Goal: Task Accomplishment & Management: Use online tool/utility

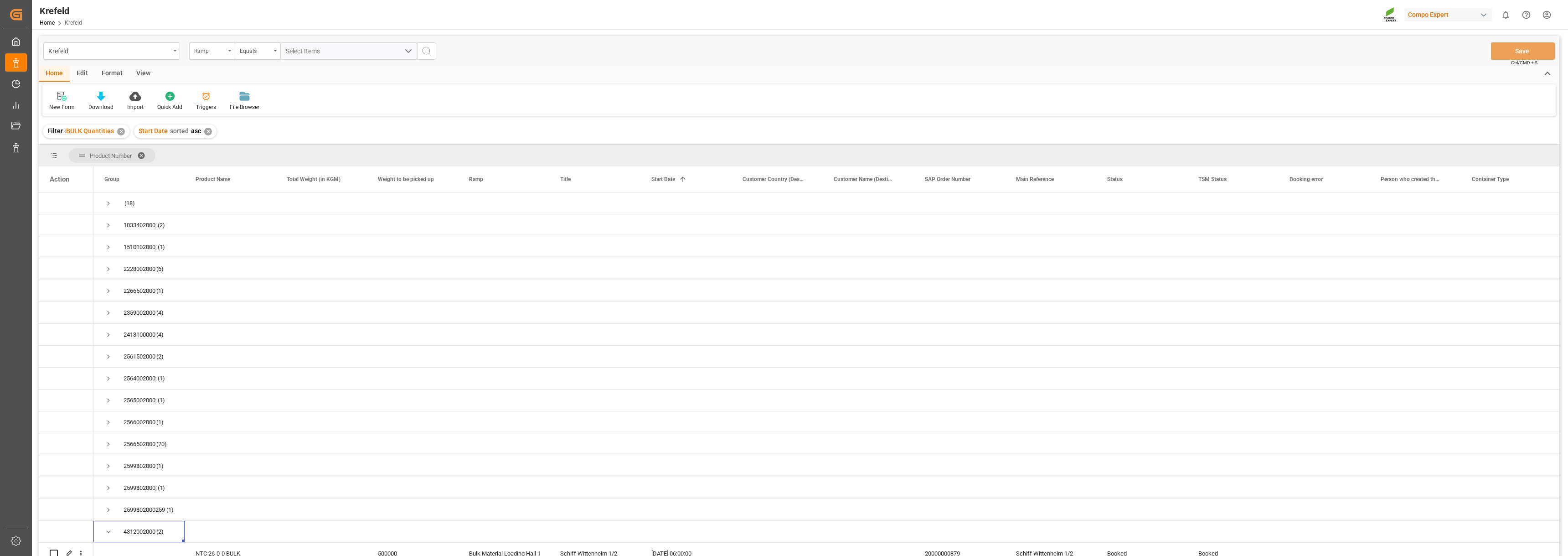
scroll to position [31, 0]
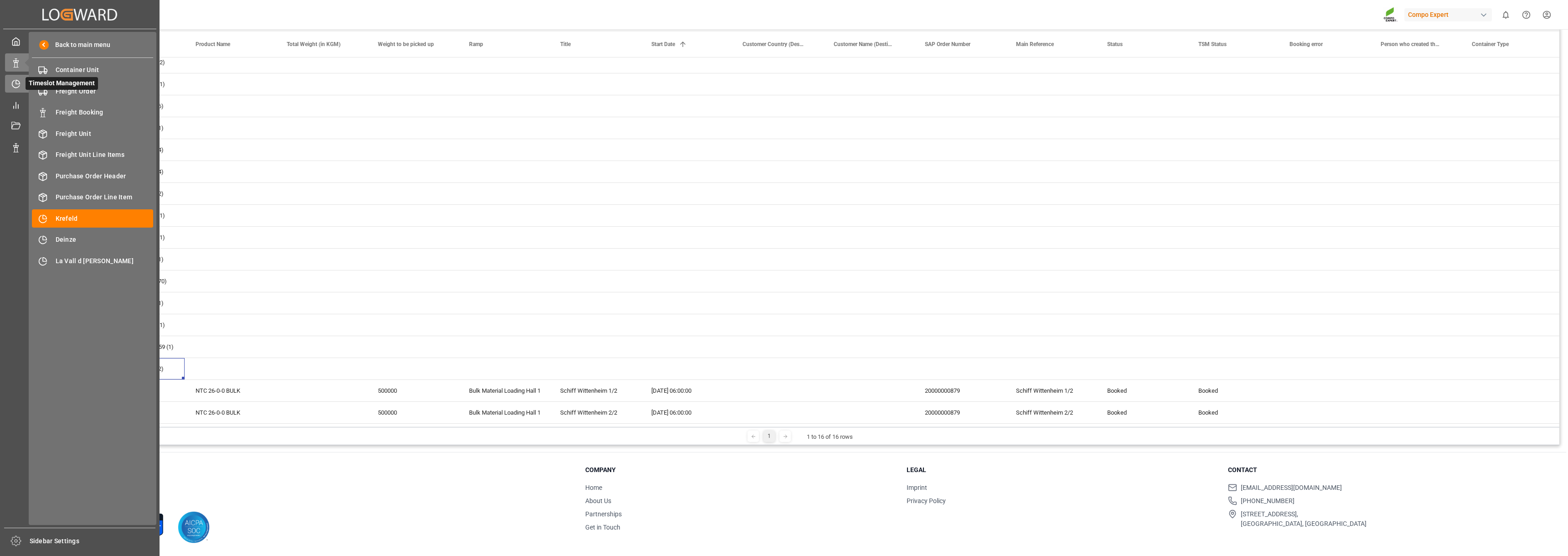
click at [18, 85] on icon at bounding box center [16, 84] width 9 height 9
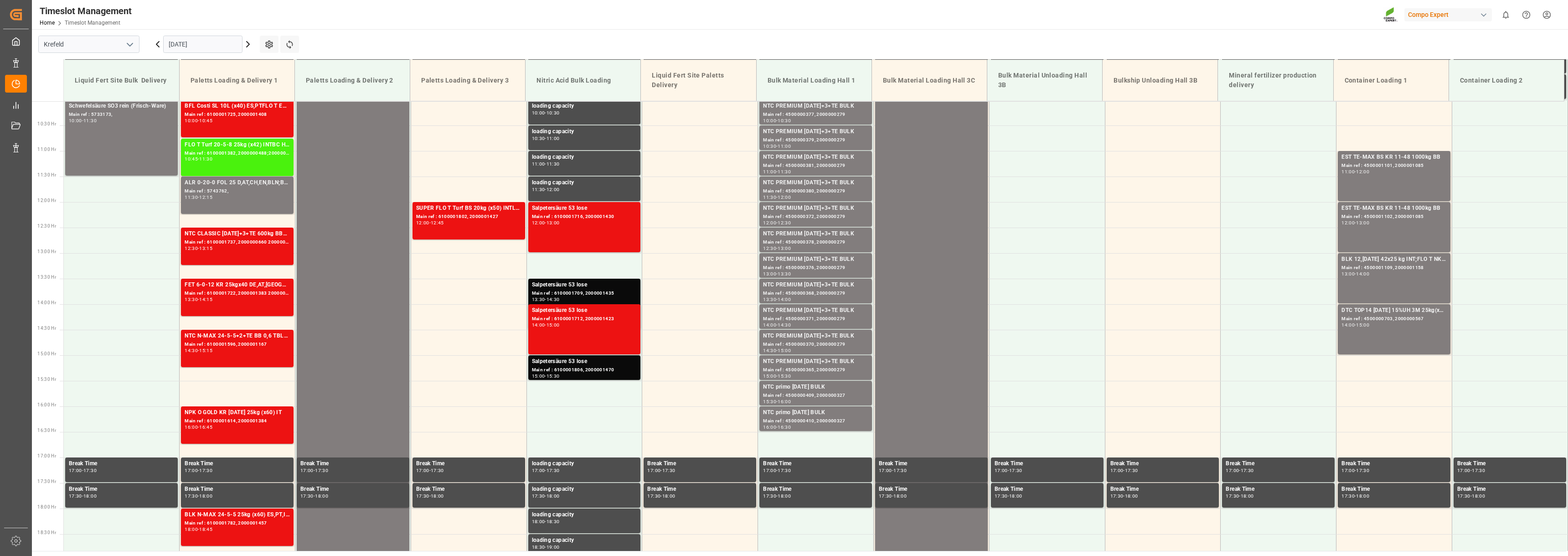
scroll to position [514, 0]
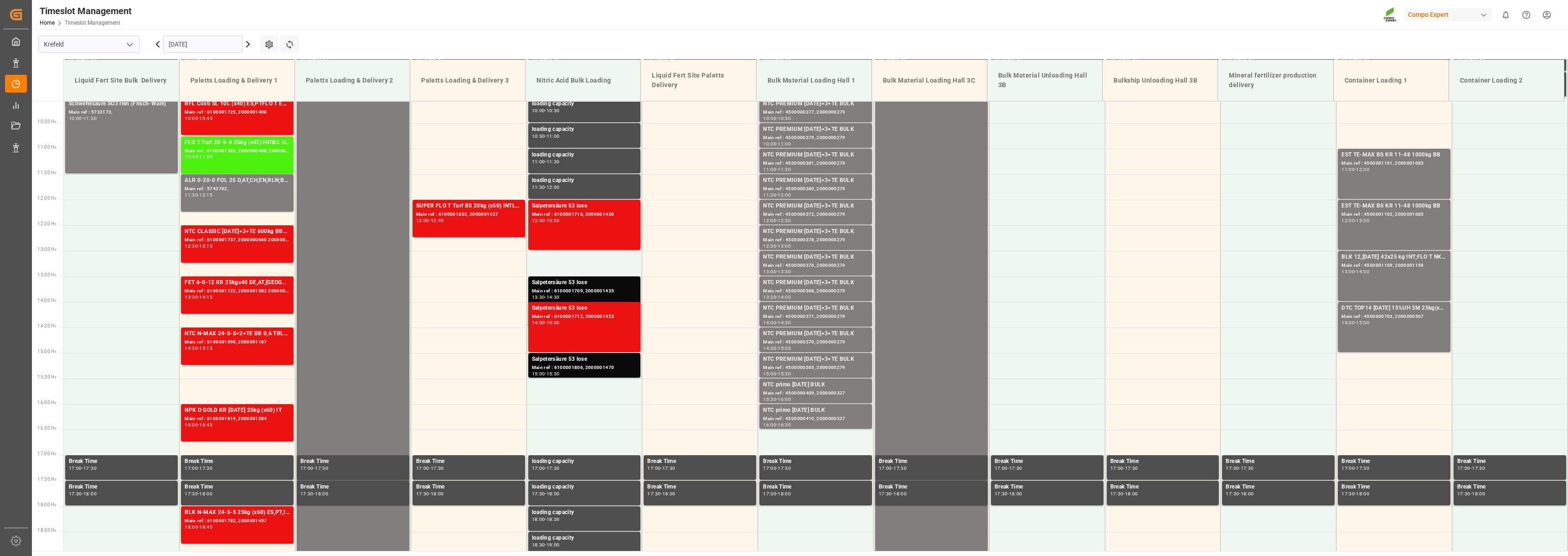
click at [160, 46] on icon at bounding box center [158, 44] width 11 height 11
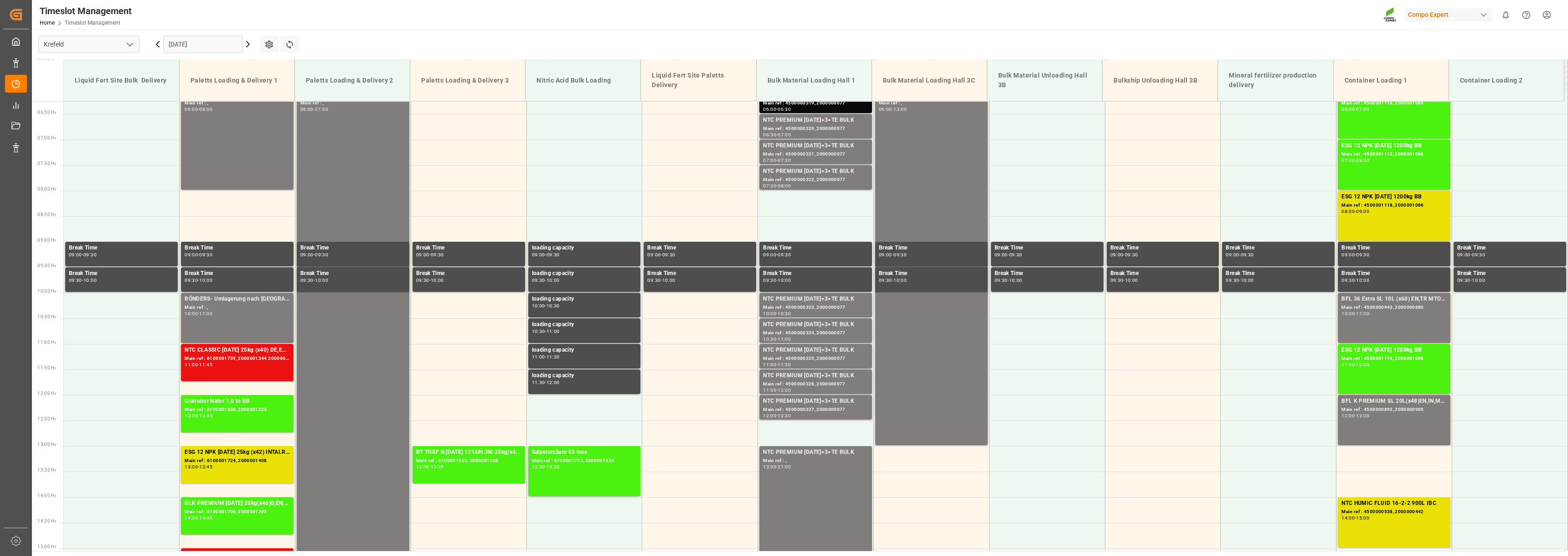
scroll to position [287, 0]
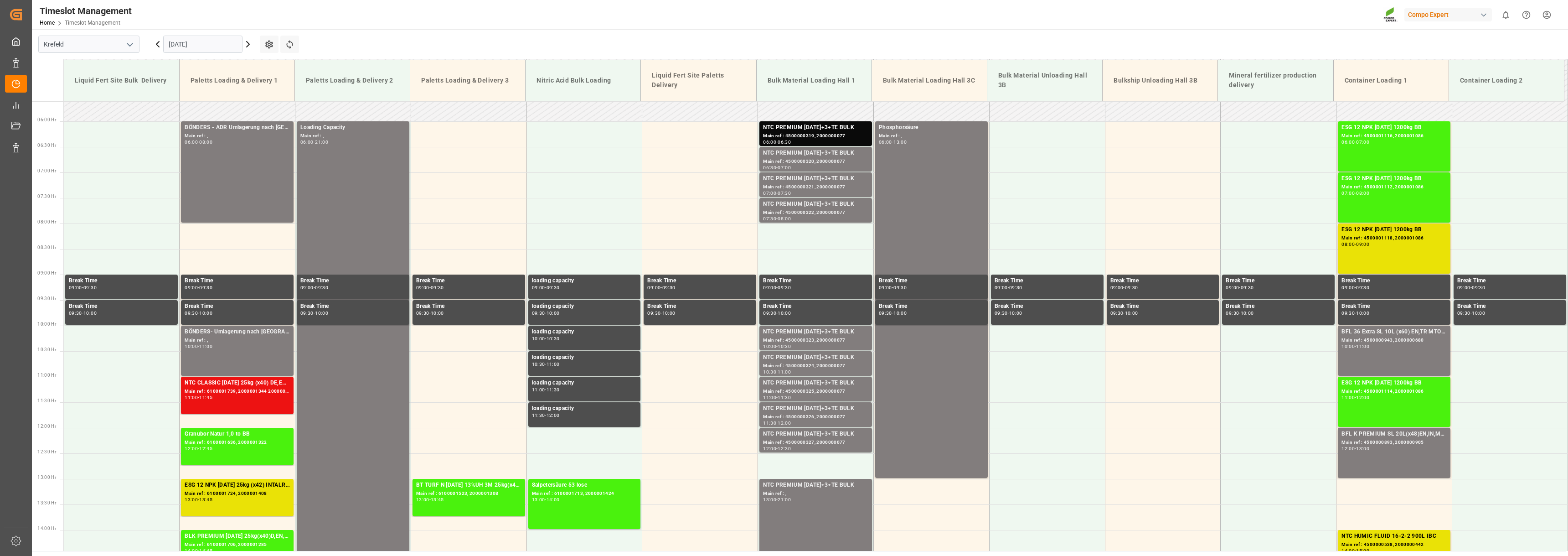
click at [250, 46] on icon at bounding box center [248, 44] width 11 height 11
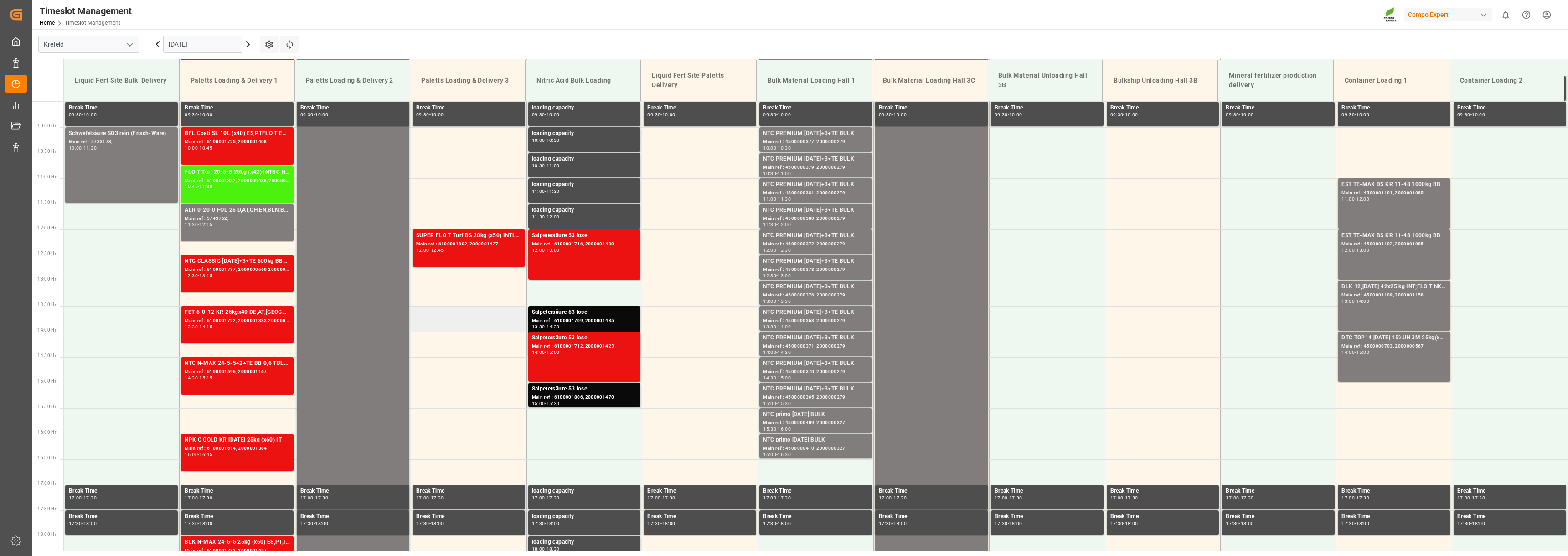
scroll to position [469, 0]
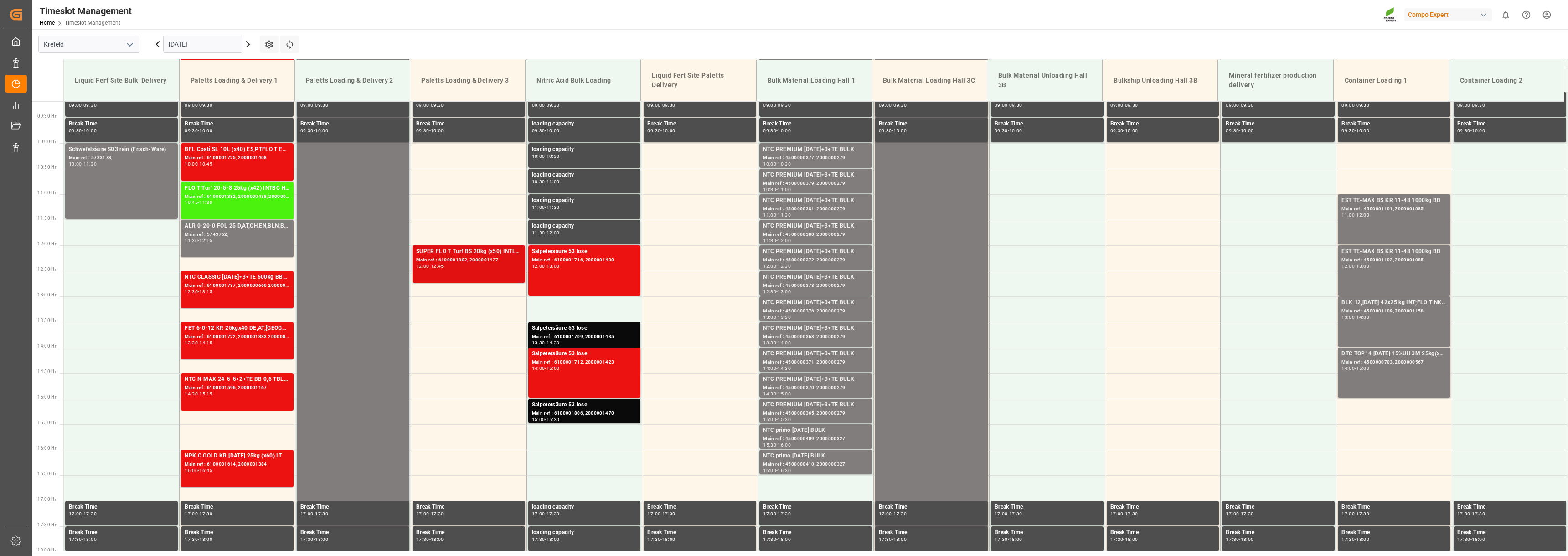
click at [460, 260] on div "Main ref : 6100001802, 2000001427" at bounding box center [469, 260] width 105 height 8
click at [237, 277] on div "NTC CLASSIC 12-8-16+3+TE 600kg BBNTC SUPREM 21-5-10 25kg (x40)A,D,EN,I,SINTC CL…" at bounding box center [237, 278] width 105 height 9
click at [193, 333] on div "FET 6-0-12 KR 25kgx40 DE,AT,FR,ES,ITFLO T EAGLE NK 17-0-16 25kg (x40) INTTPL N …" at bounding box center [237, 328] width 105 height 9
click at [210, 386] on div "Main ref : 6100001596, 2000001167" at bounding box center [237, 388] width 105 height 8
click at [206, 463] on div "Main ref : 6100001614, 2000001384" at bounding box center [237, 464] width 105 height 8
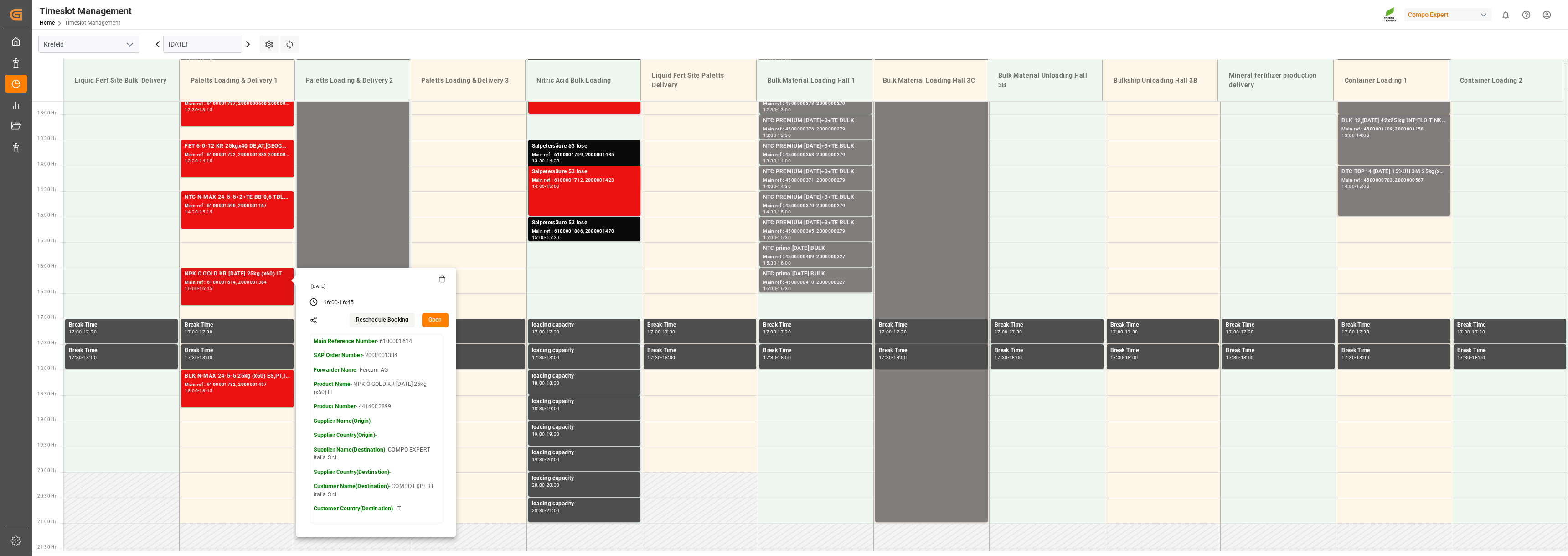
scroll to position [651, 0]
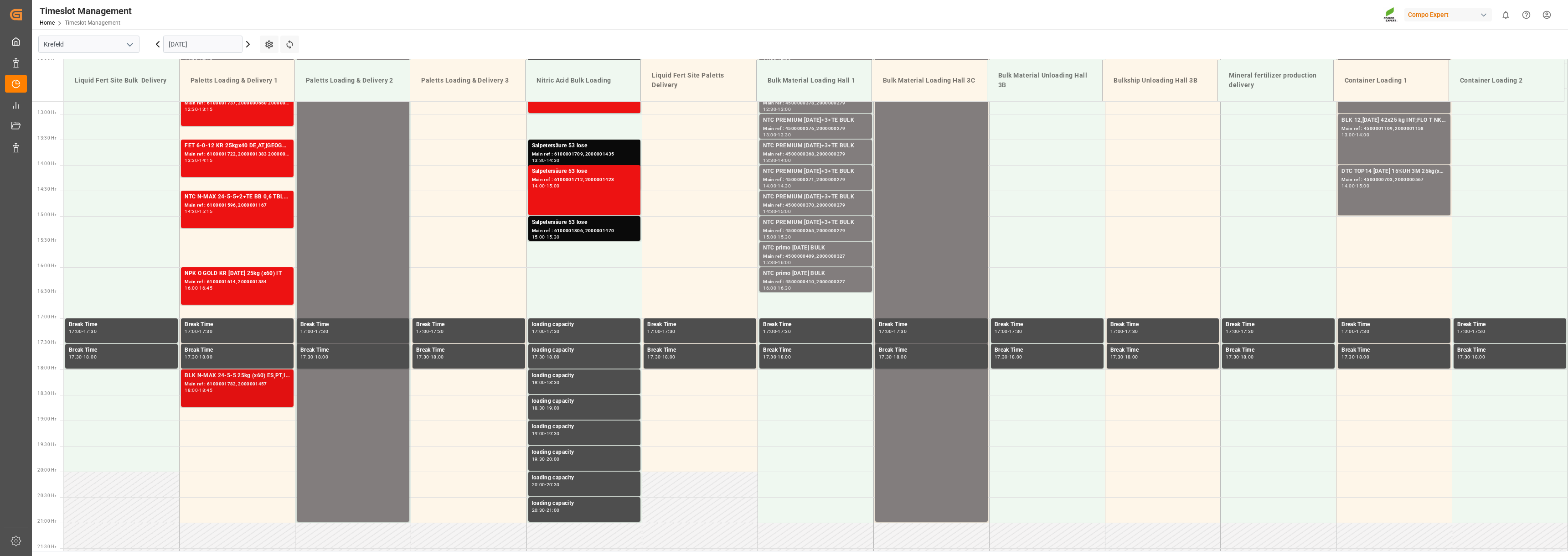
click at [208, 388] on div "18:45" at bounding box center [206, 390] width 14 height 5
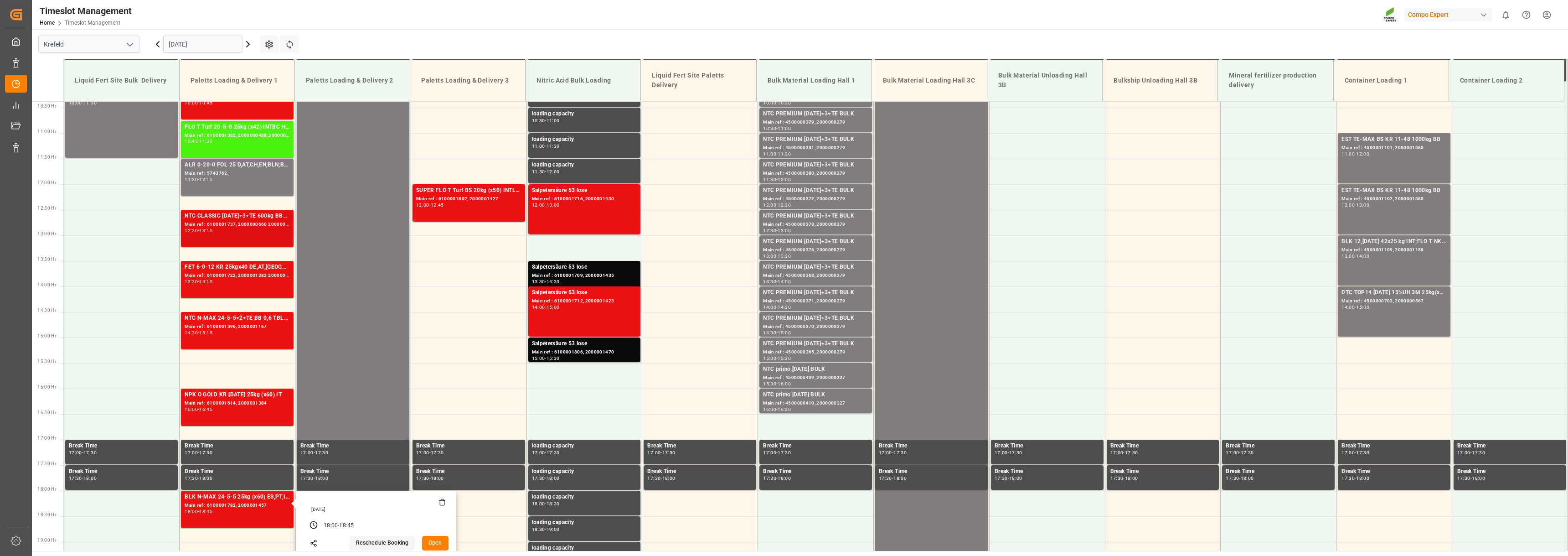
scroll to position [514, 0]
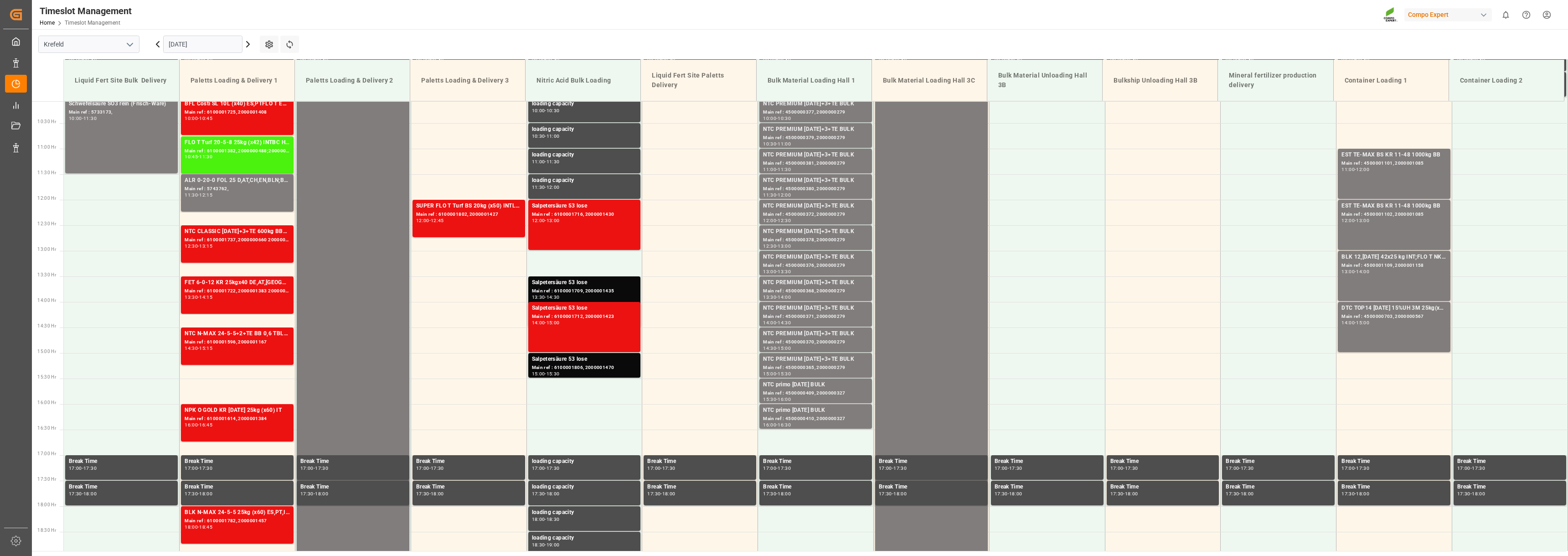
click at [226, 145] on div "FLO T Turf 20-5-8 25kg (x42) INTBC HIGH K 13-5-18 9M 25kg (x42) INTFTL SP 18-5-…" at bounding box center [237, 142] width 105 height 9
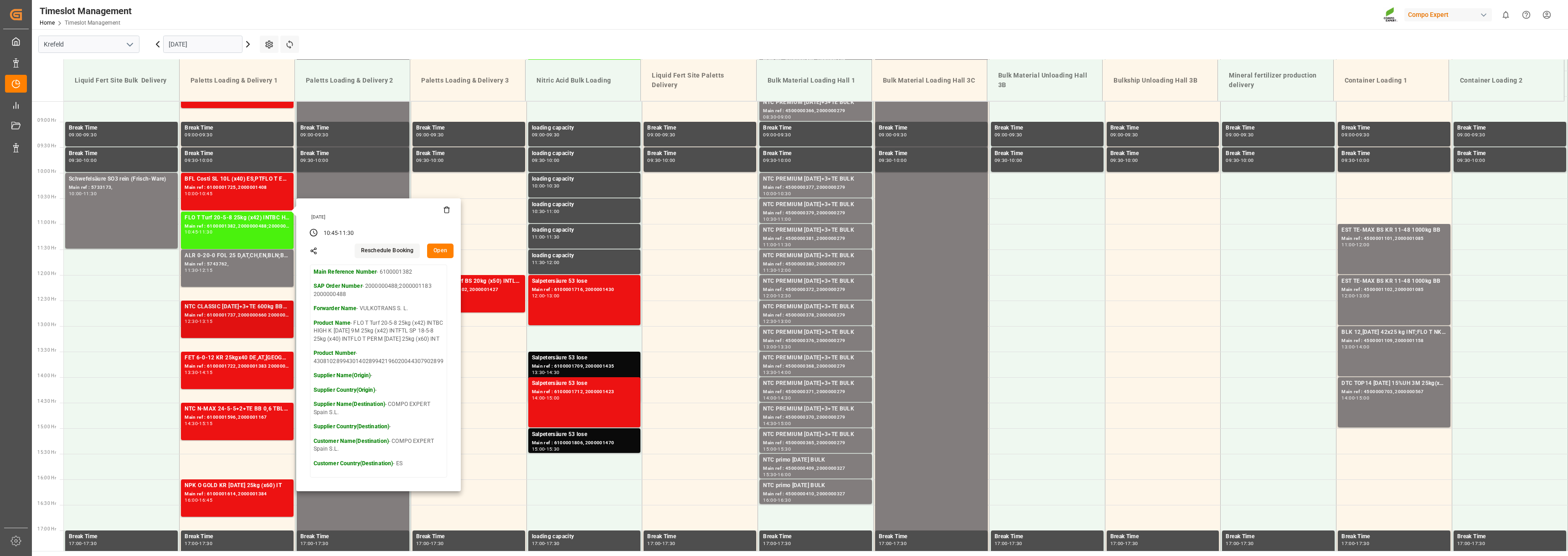
scroll to position [424, 0]
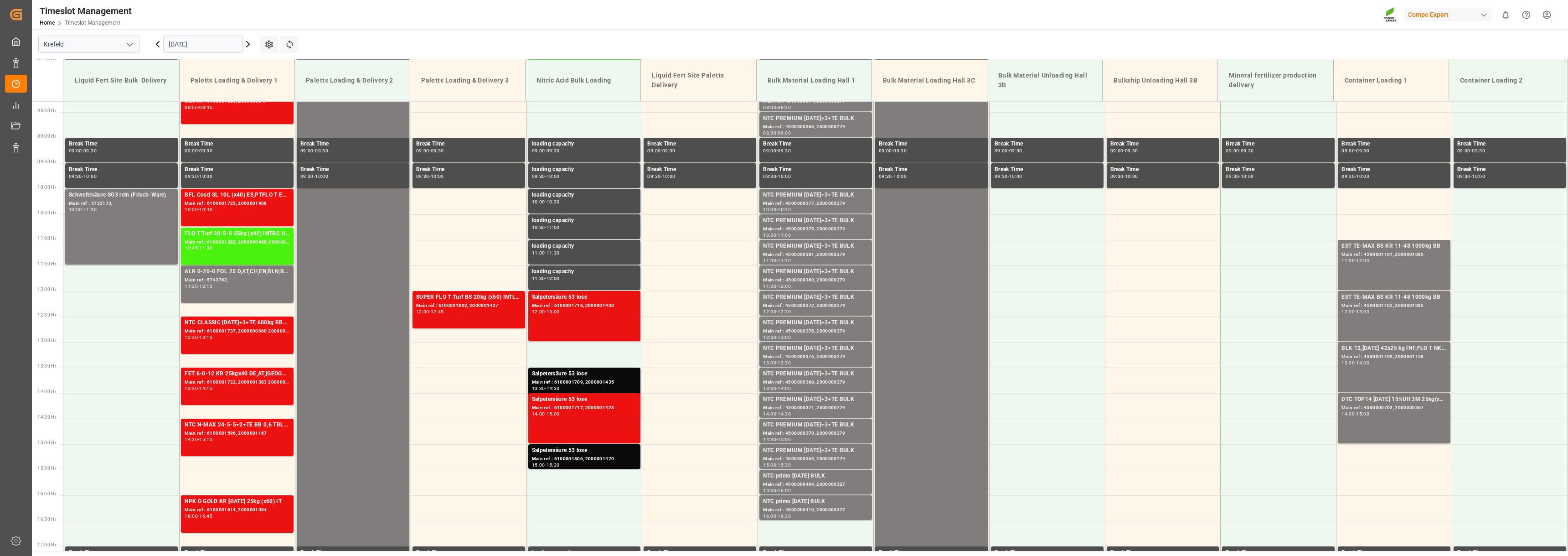
click at [218, 197] on div "BFL Costi SL 10L (x40) ES,PTFLO T EAGLE MASTER 19-5-10 25kg(x40) INTFET 6-0-12 …" at bounding box center [237, 195] width 105 height 9
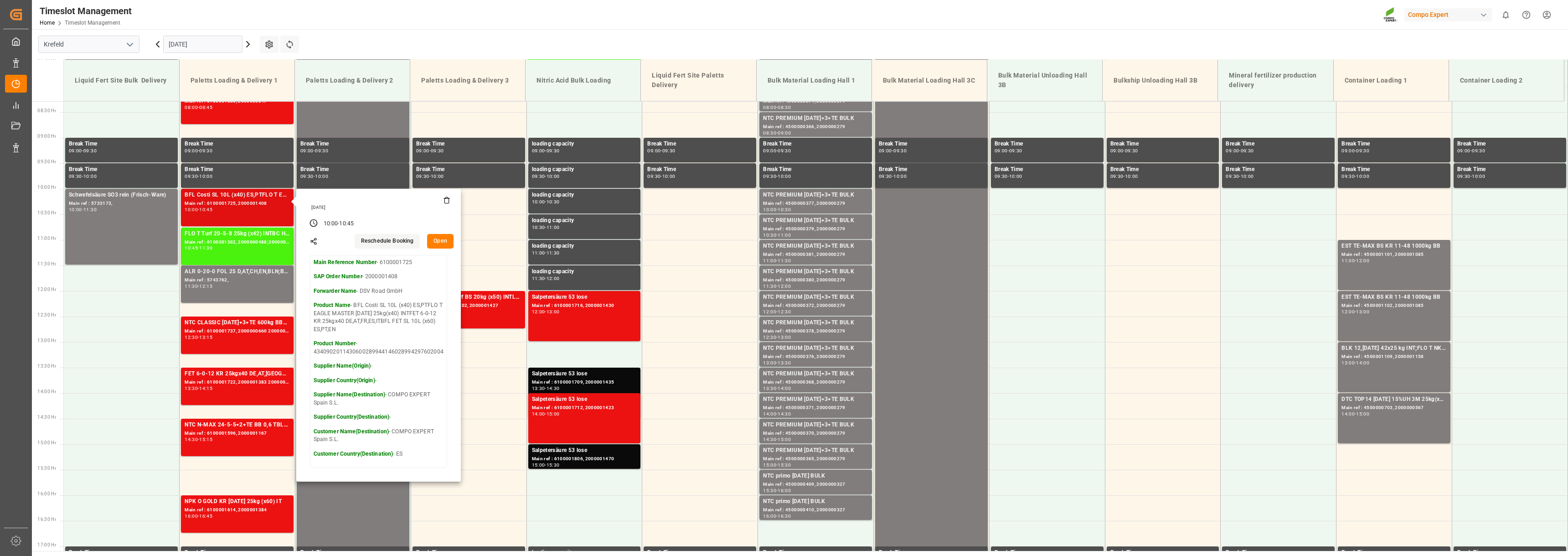
scroll to position [377, 0]
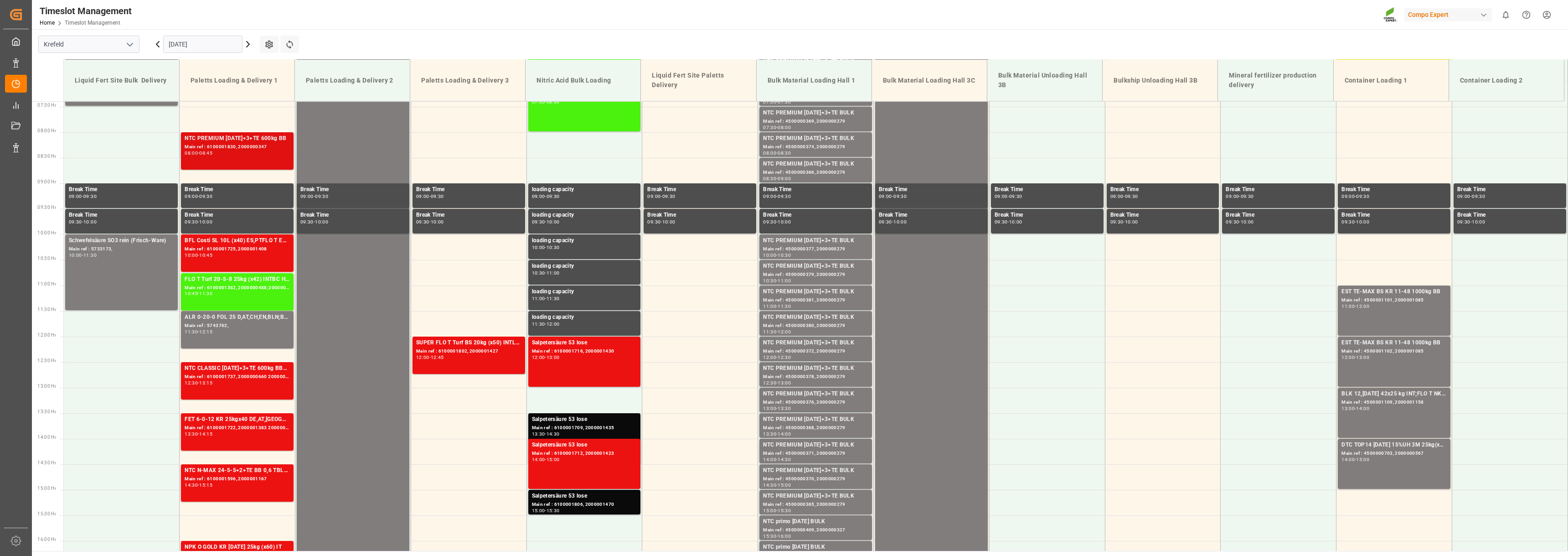
click at [209, 141] on div "NTC PREMIUM 15-3-20+3+TE 600kg BB" at bounding box center [237, 139] width 105 height 9
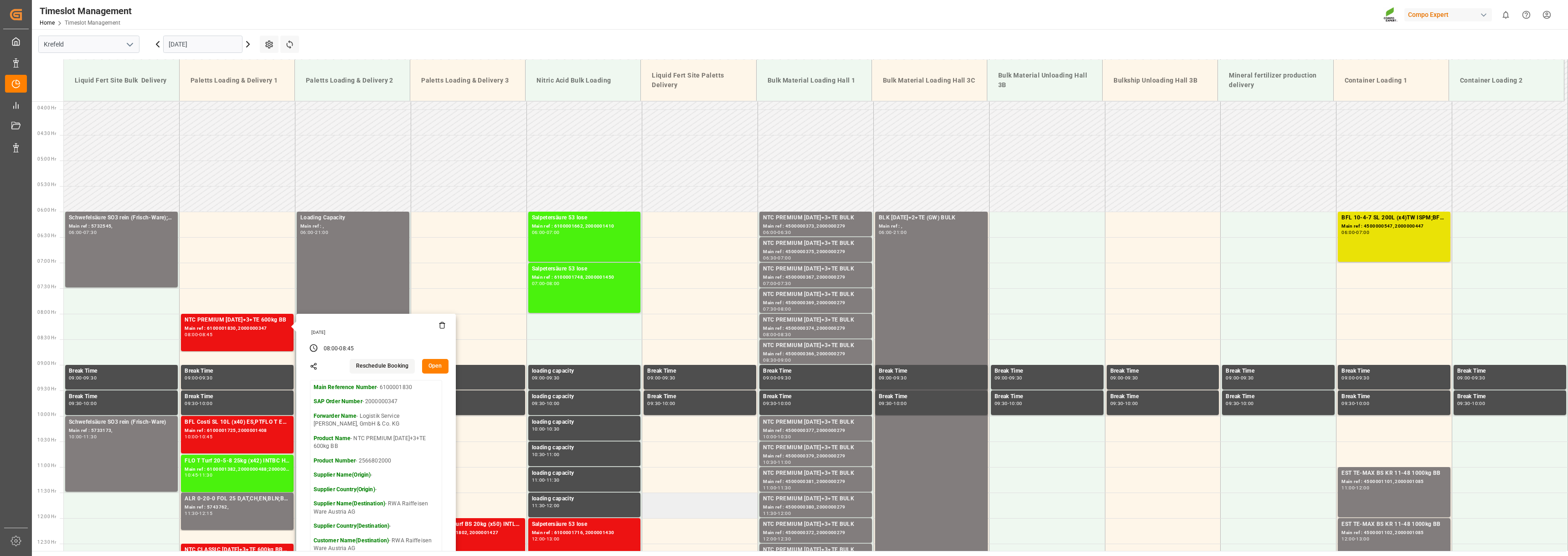
scroll to position [195, 0]
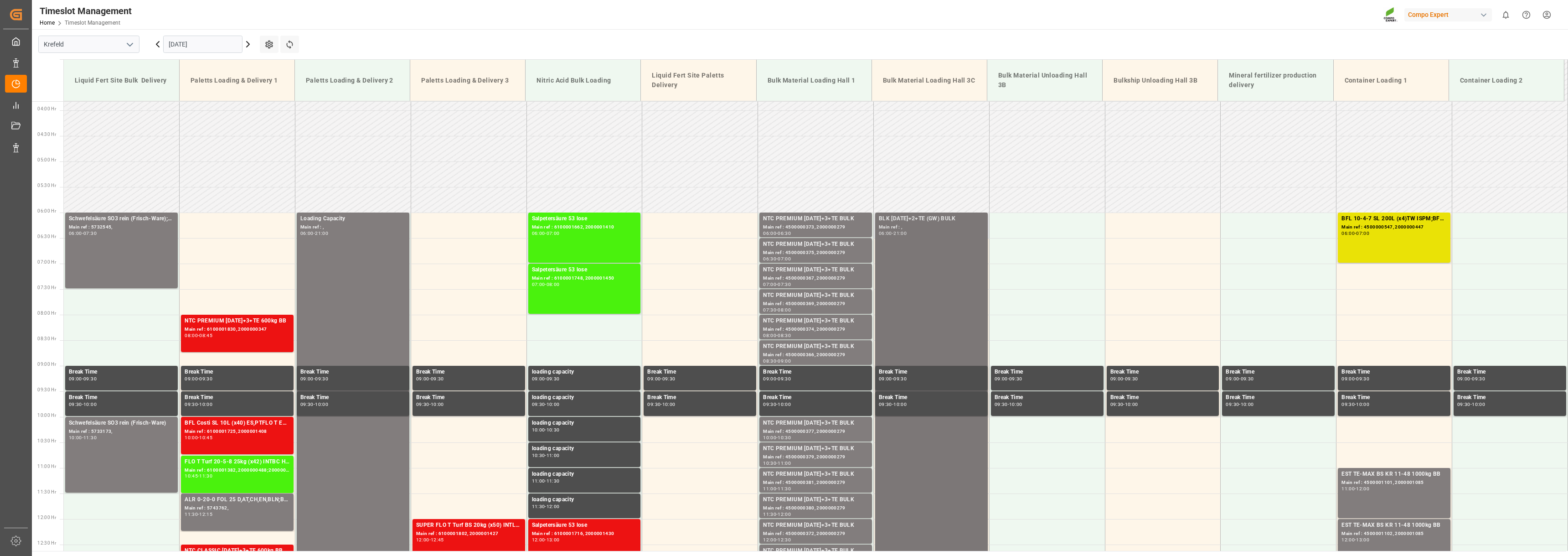
click at [887, 217] on div "BLK 12-12-17+2+TE (GW) BULK" at bounding box center [932, 219] width 105 height 9
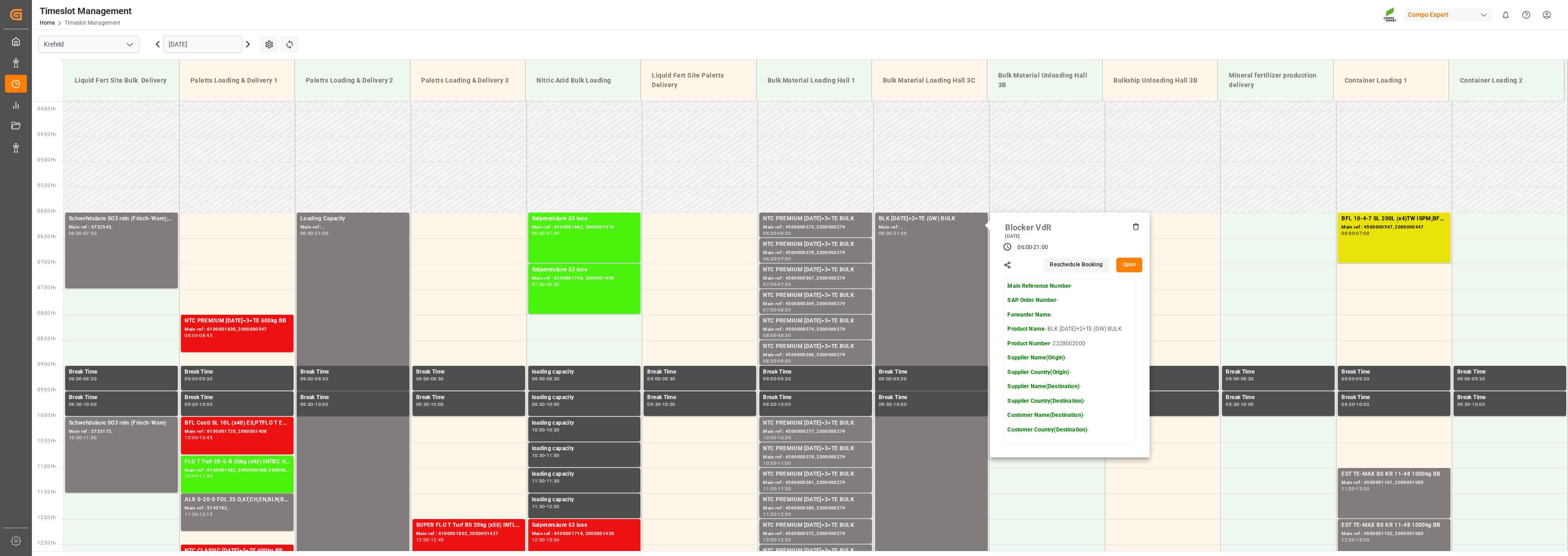
click at [154, 44] on icon at bounding box center [158, 44] width 11 height 11
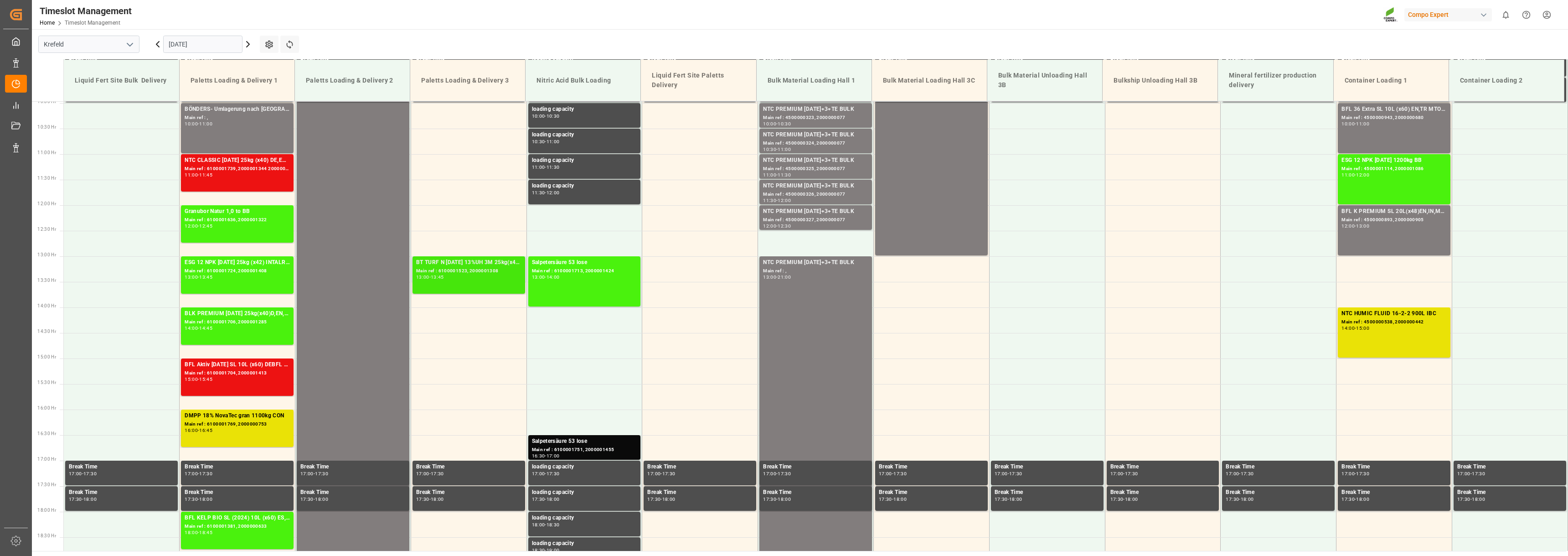
scroll to position [514, 0]
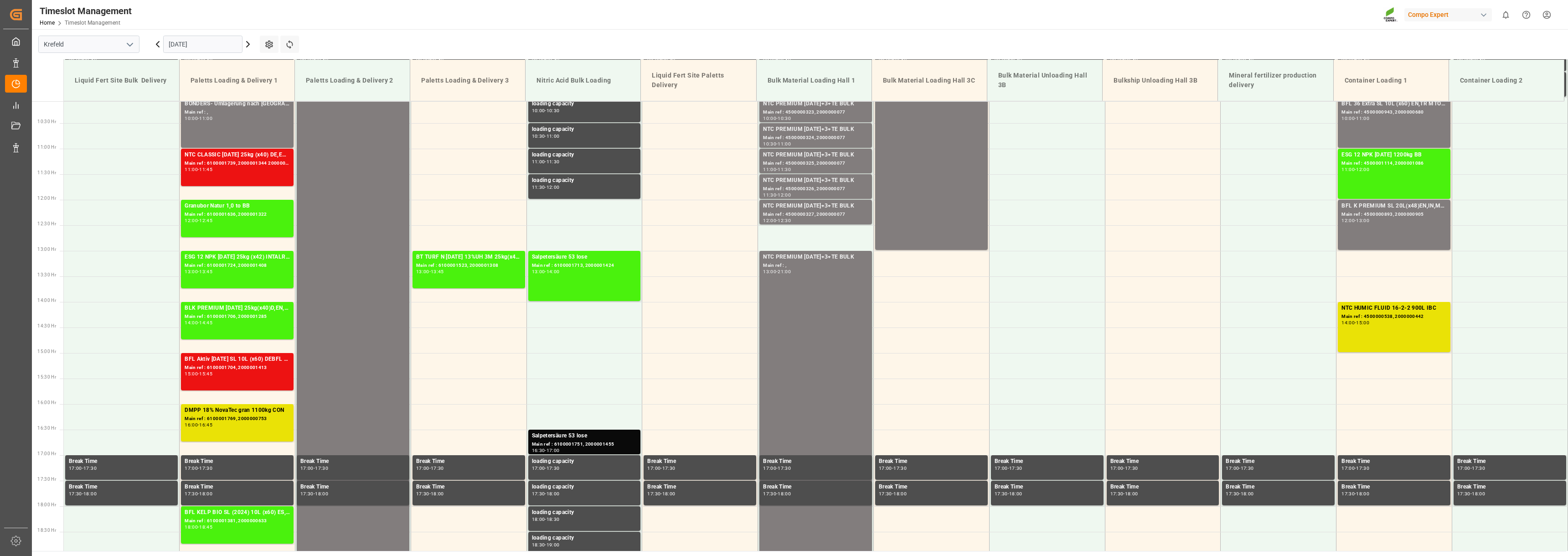
click at [249, 45] on icon at bounding box center [248, 44] width 11 height 11
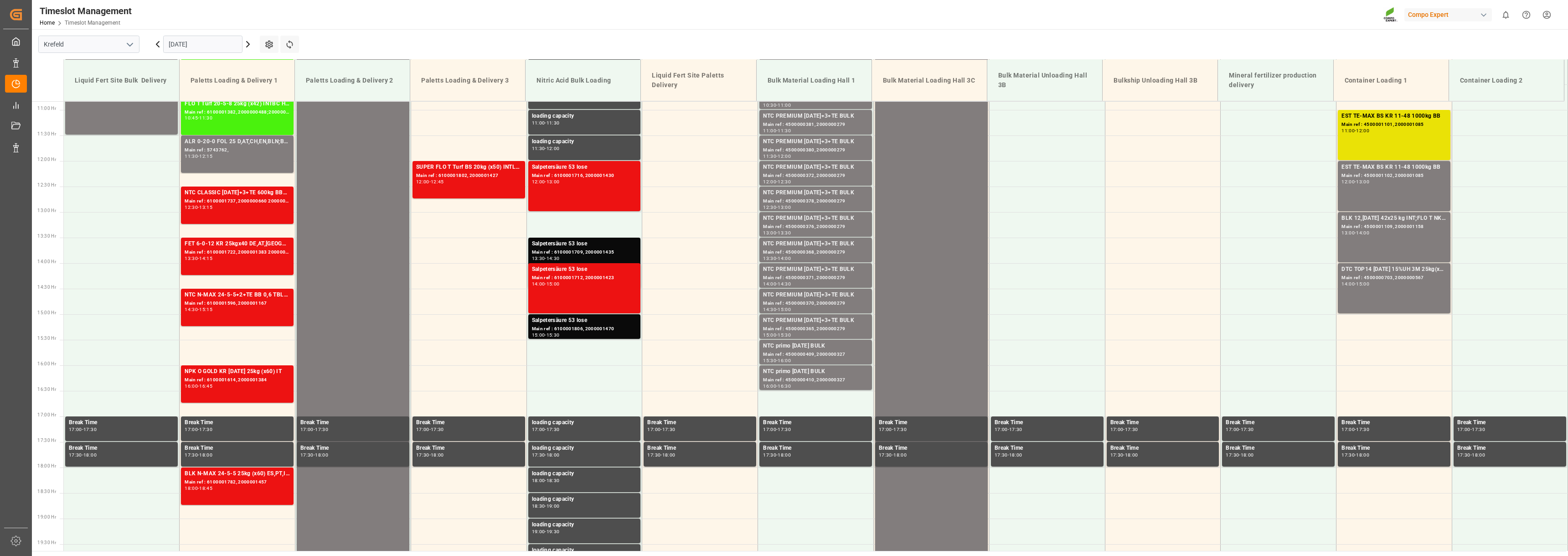
scroll to position [566, 0]
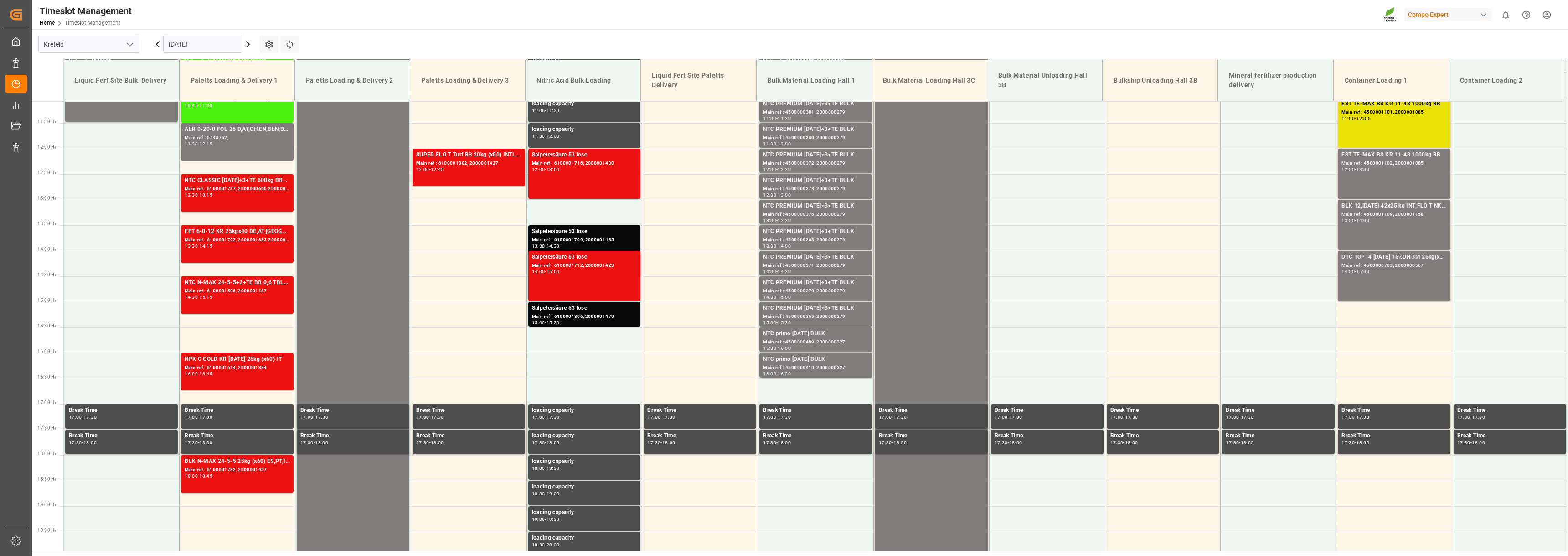
click at [157, 45] on icon at bounding box center [158, 44] width 11 height 11
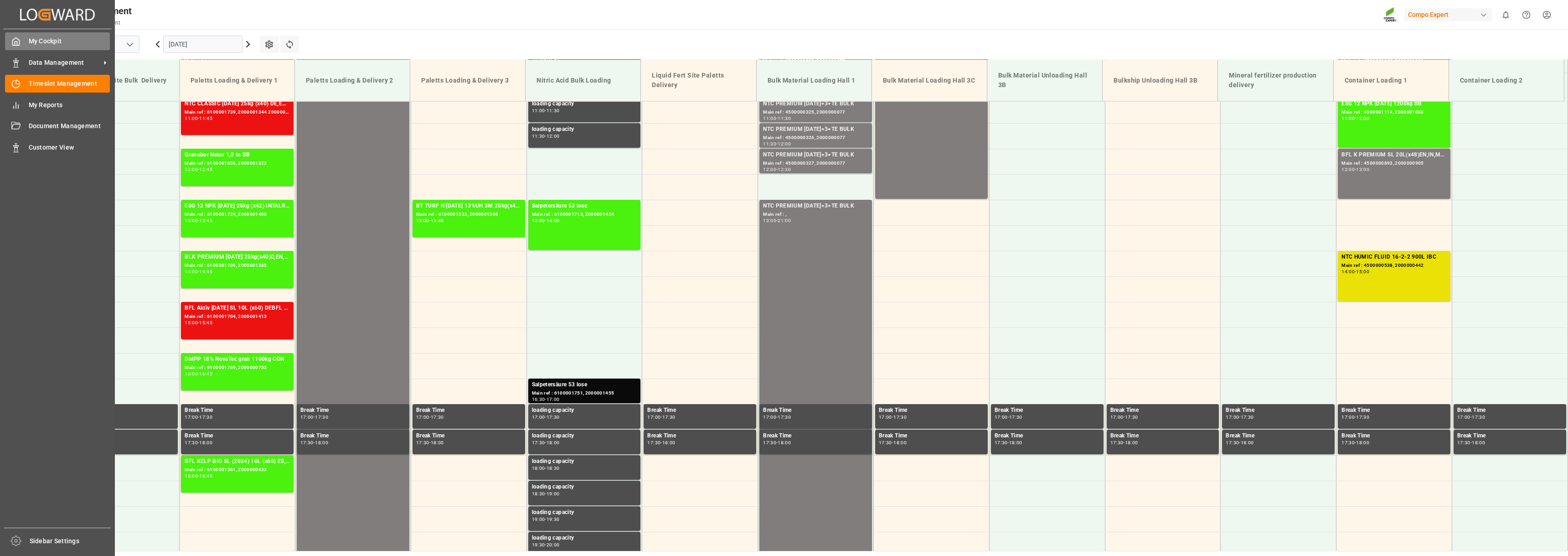
click at [54, 45] on span "My Cockpit" at bounding box center [70, 41] width 82 height 10
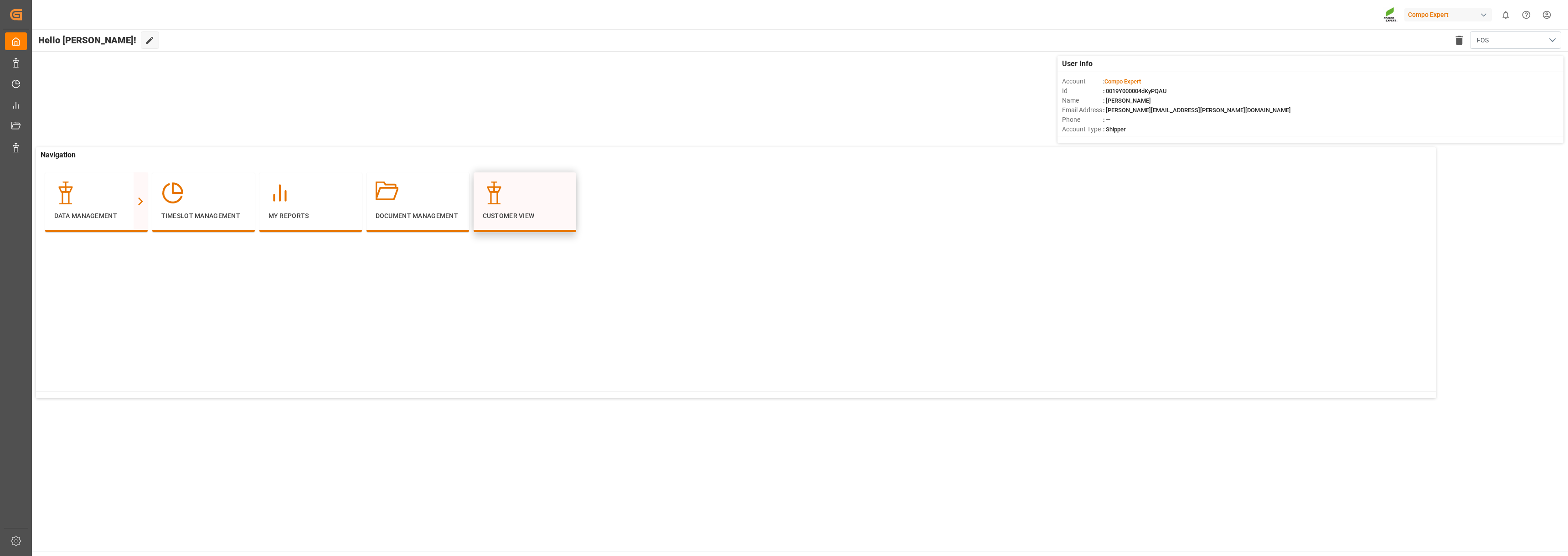
click at [487, 180] on div "Customer View" at bounding box center [525, 202] width 102 height 60
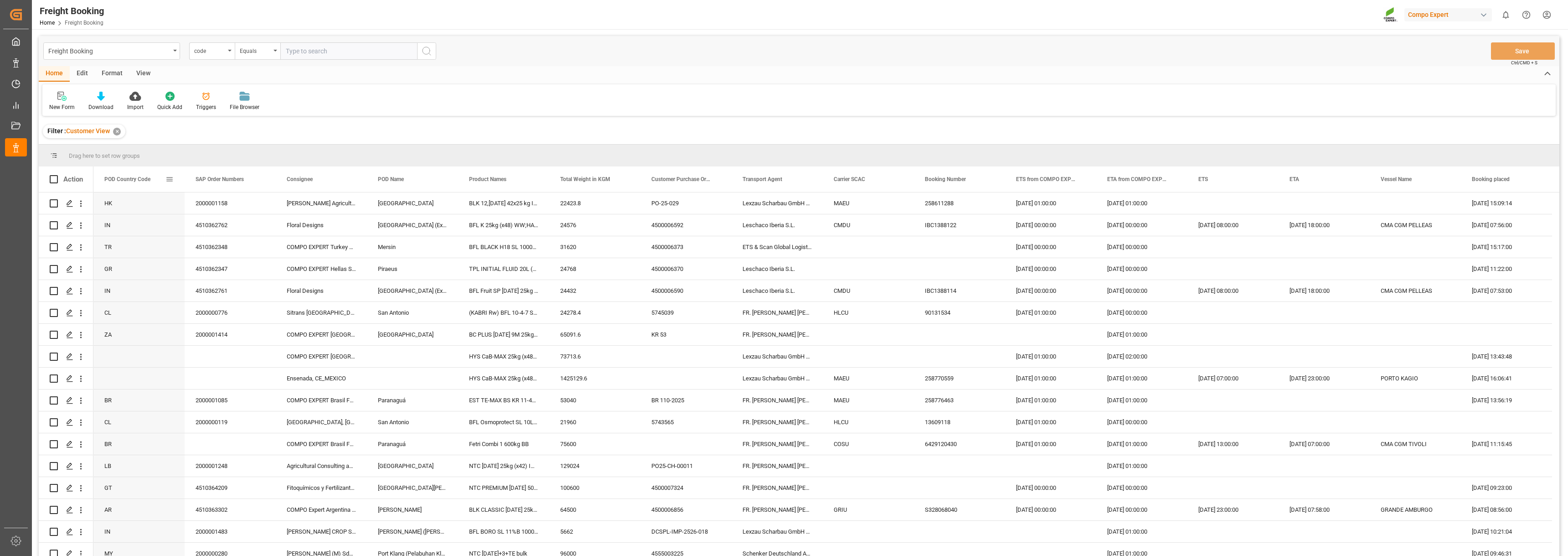
click at [170, 181] on span at bounding box center [169, 179] width 8 height 8
click at [362, 103] on div "New Form Download Import Quick Add Triggers File Browser" at bounding box center [799, 100] width 1514 height 32
drag, startPoint x: 131, startPoint y: 179, endPoint x: 134, endPoint y: 152, distance: 27.2
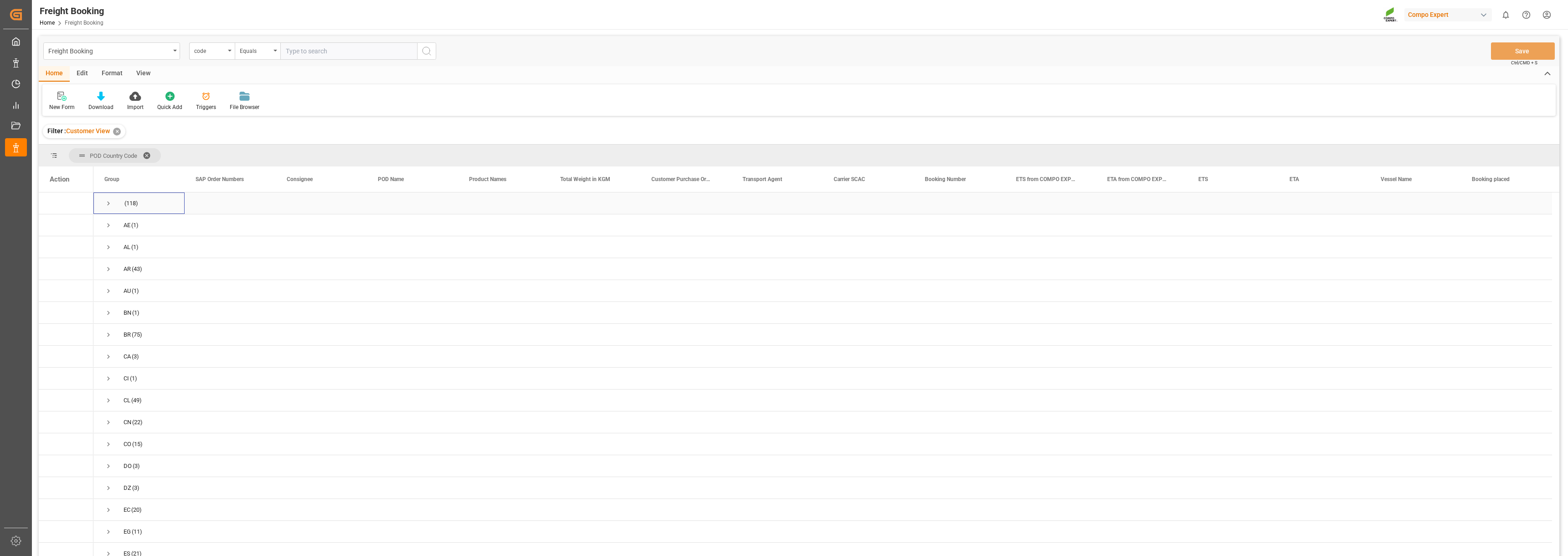
click at [106, 204] on span "Press SPACE to select this row." at bounding box center [108, 203] width 8 height 8
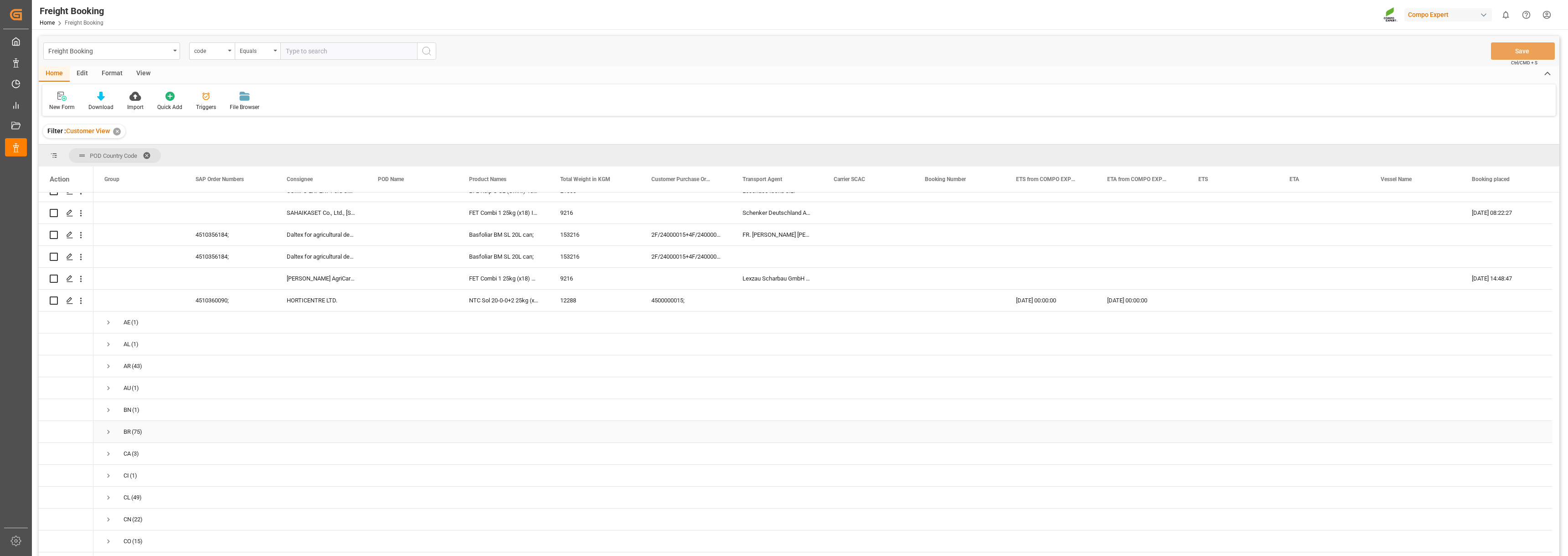
scroll to position [2555, 0]
click at [106, 250] on span "Press SPACE to select this row." at bounding box center [108, 254] width 8 height 8
click at [103, 251] on div "AE (1)" at bounding box center [139, 255] width 92 height 22
click at [108, 251] on span "Press SPACE to select this row." at bounding box center [108, 254] width 8 height 8
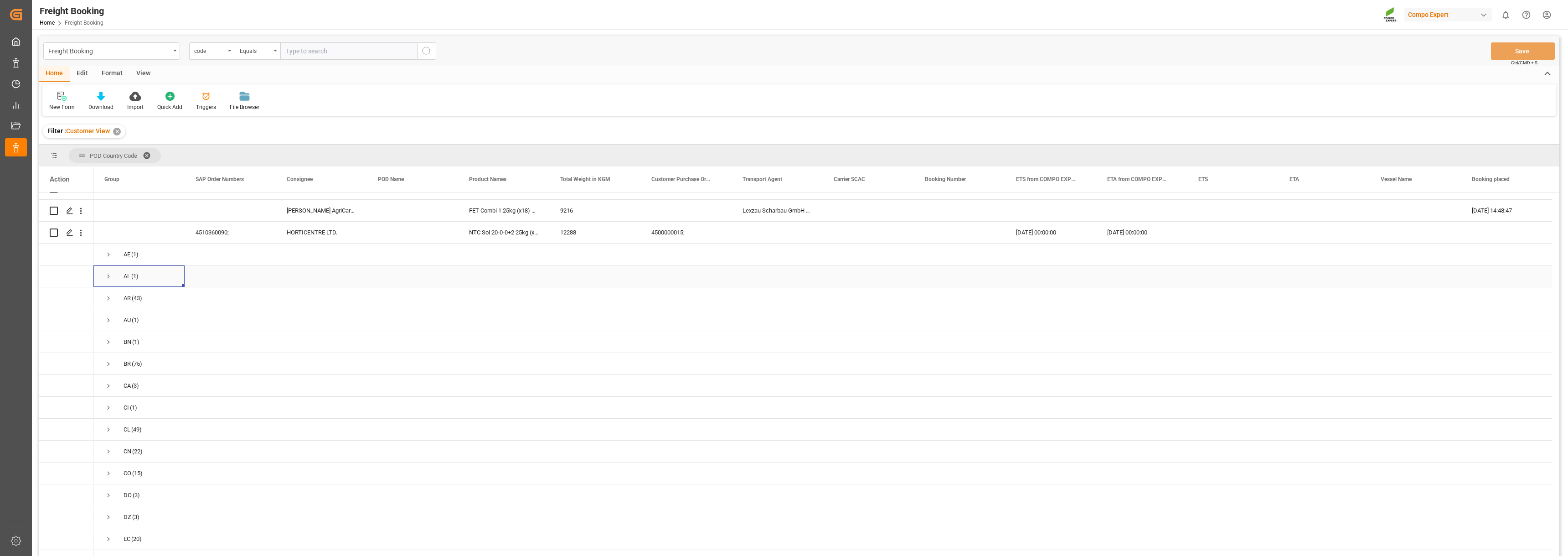
click at [107, 276] on span "Press SPACE to select this row." at bounding box center [108, 276] width 8 height 8
click at [111, 273] on span "Press SPACE to select this row." at bounding box center [108, 276] width 8 height 8
click at [111, 297] on span "Press SPACE to select this row." at bounding box center [108, 298] width 8 height 8
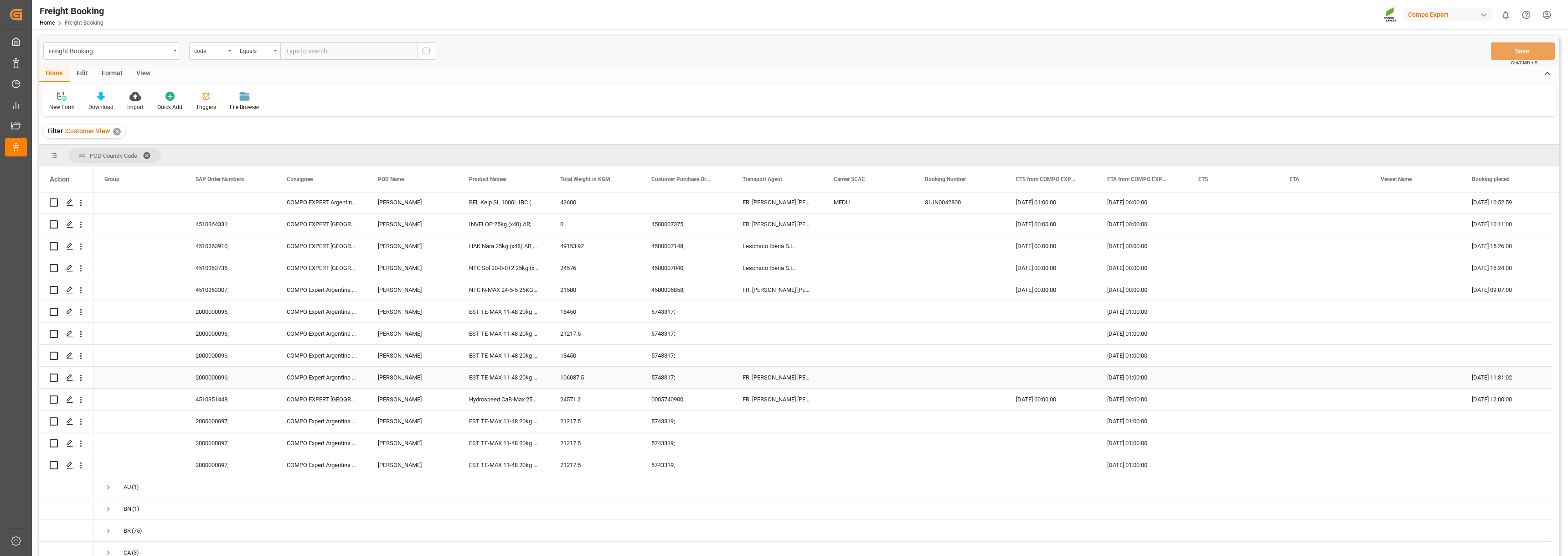
scroll to position [3421, 0]
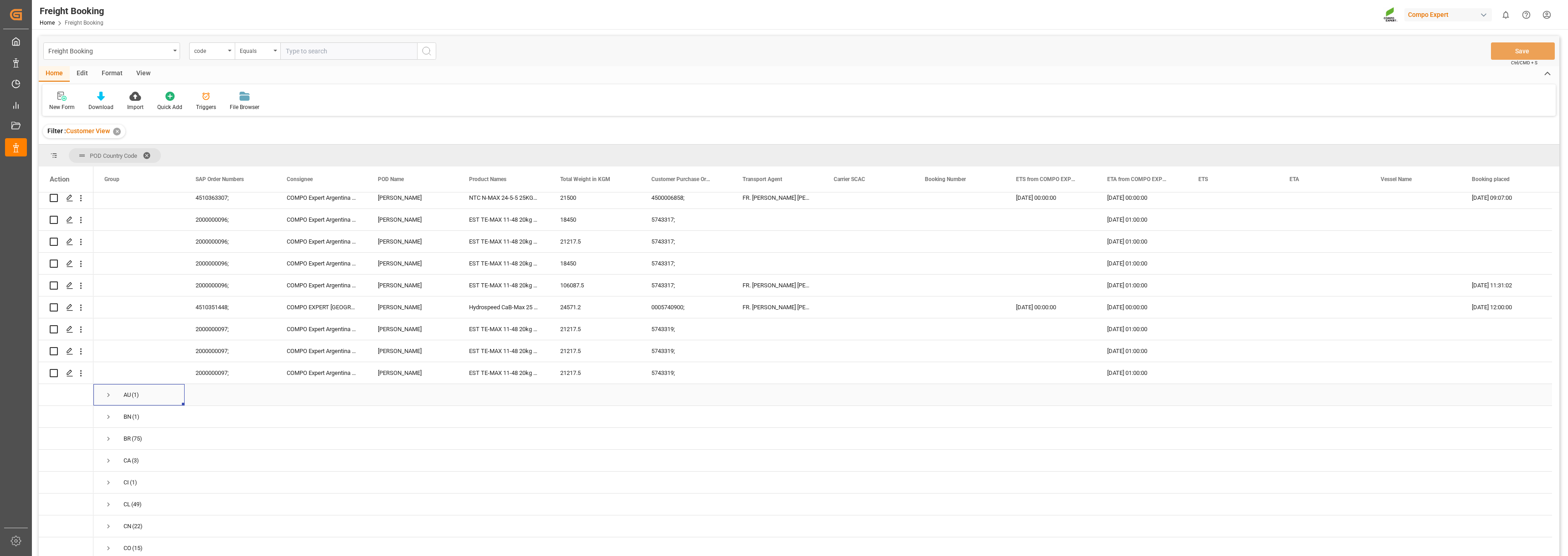
click at [107, 392] on span "Press SPACE to select this row." at bounding box center [108, 395] width 8 height 8
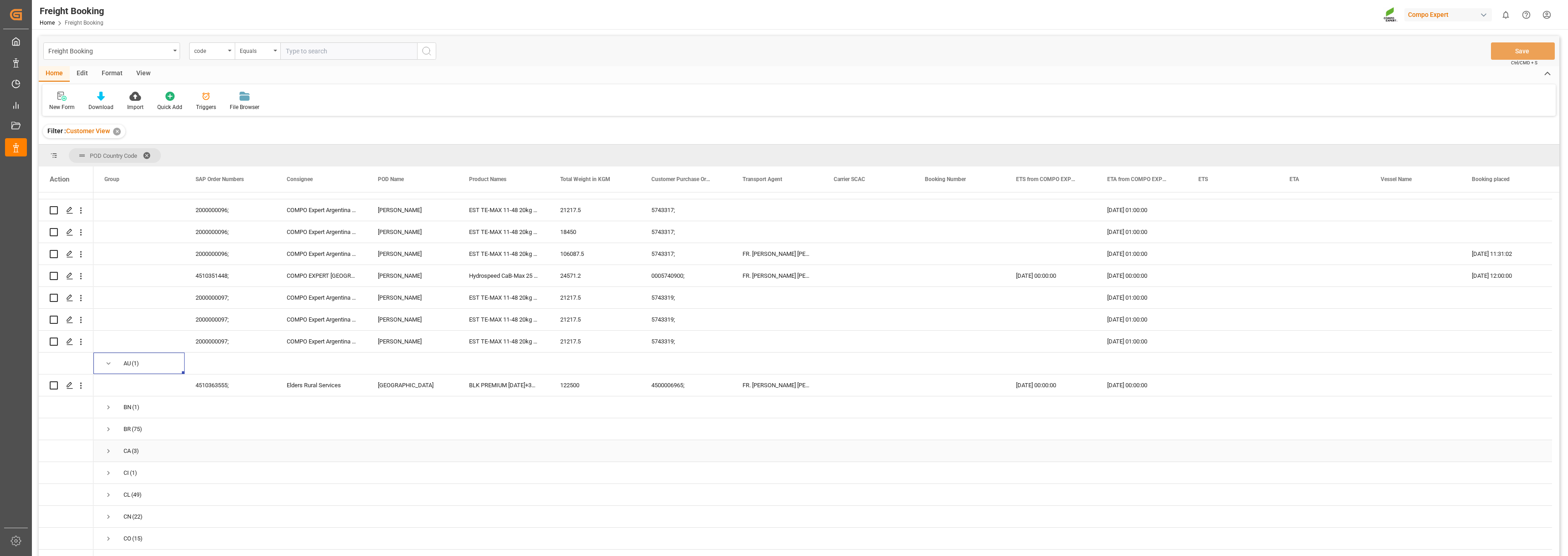
scroll to position [3468, 0]
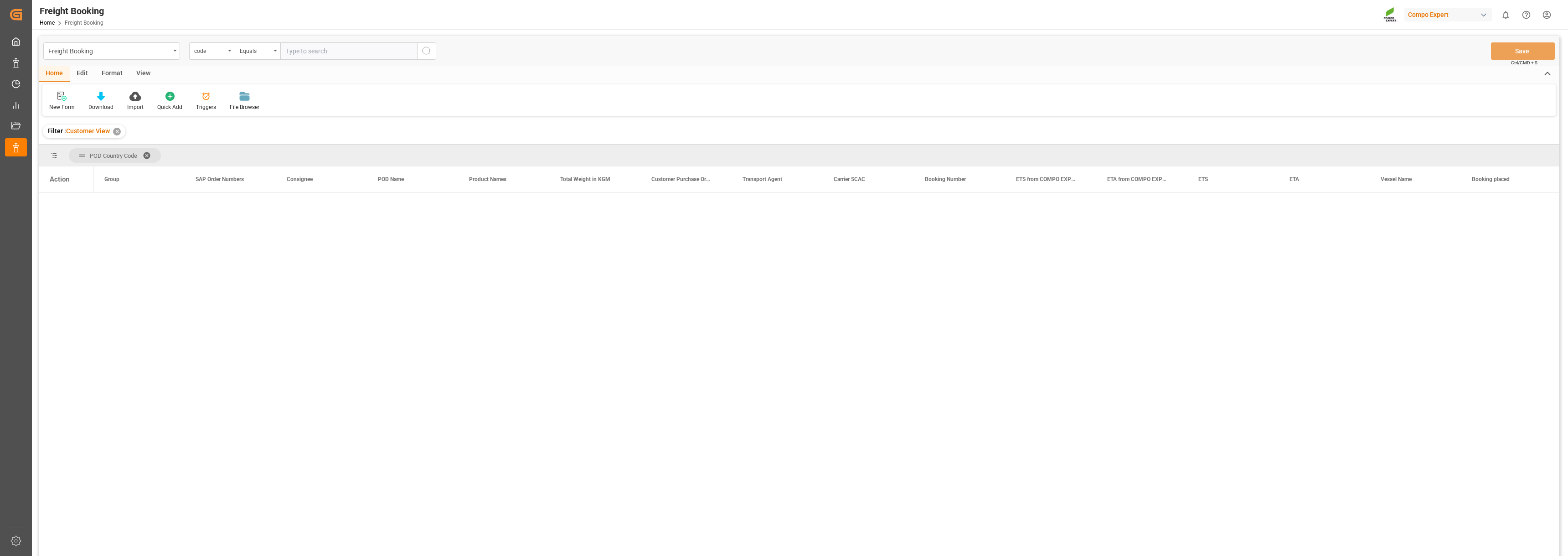
scroll to position [4, 0]
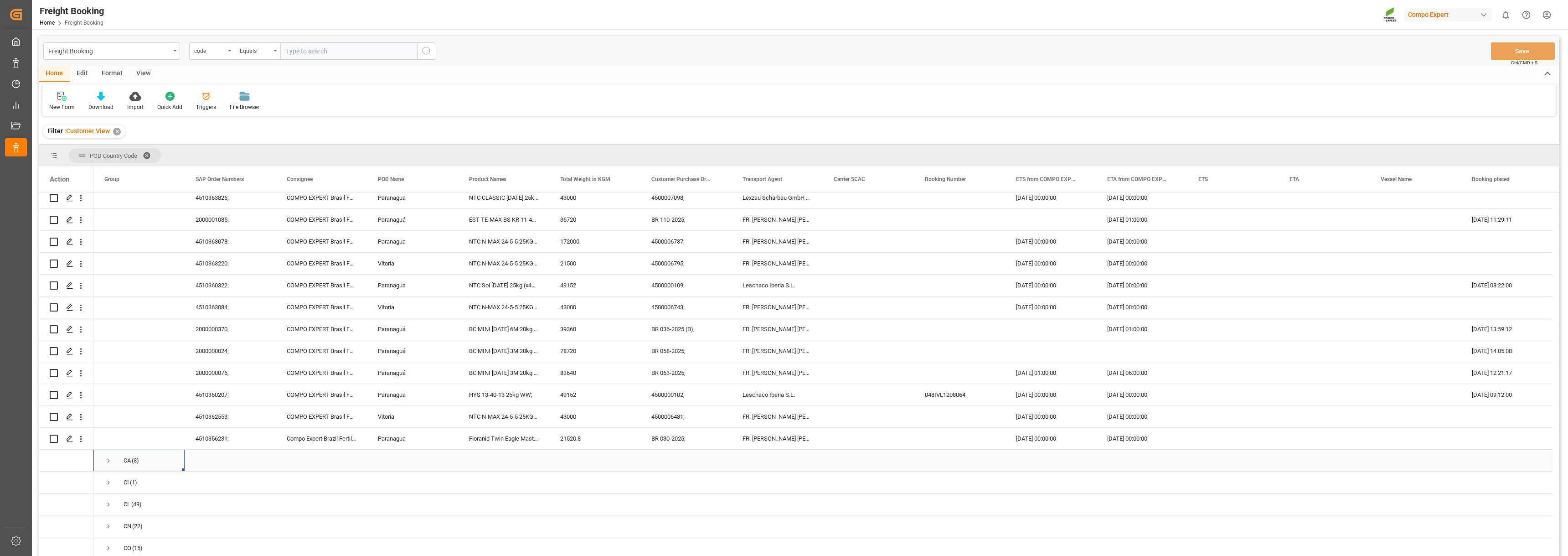
click at [108, 457] on span "Press SPACE to select this row." at bounding box center [108, 460] width 8 height 8
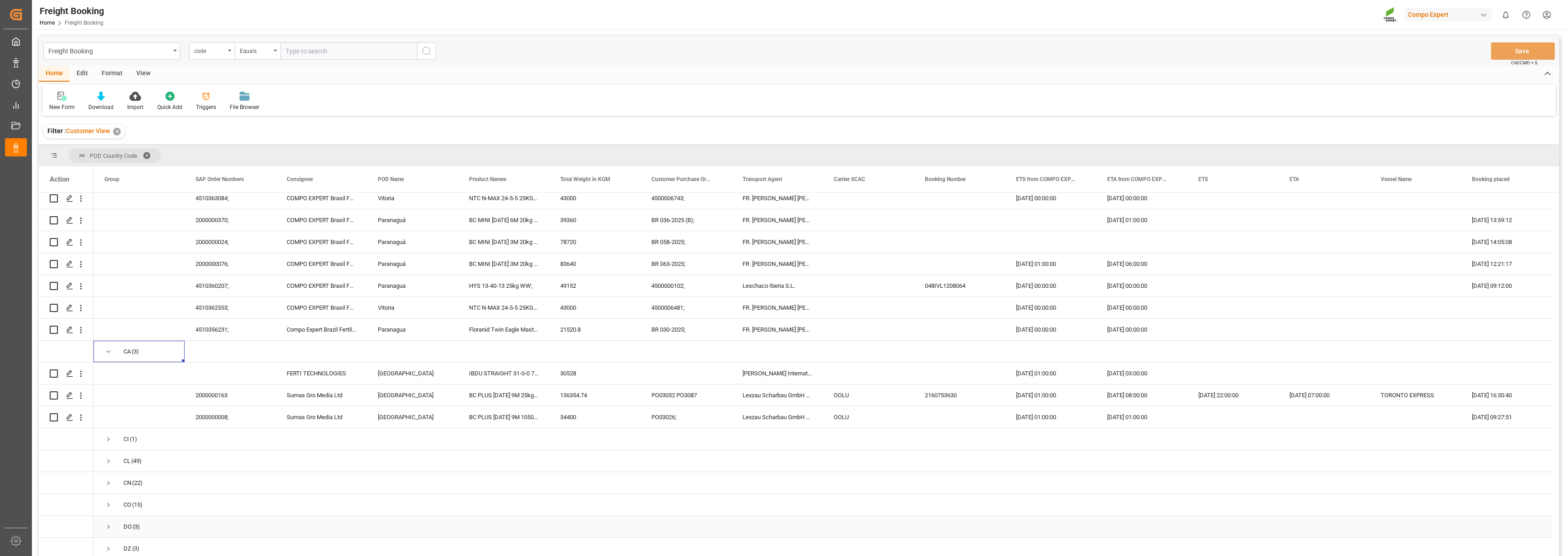
scroll to position [5201, 0]
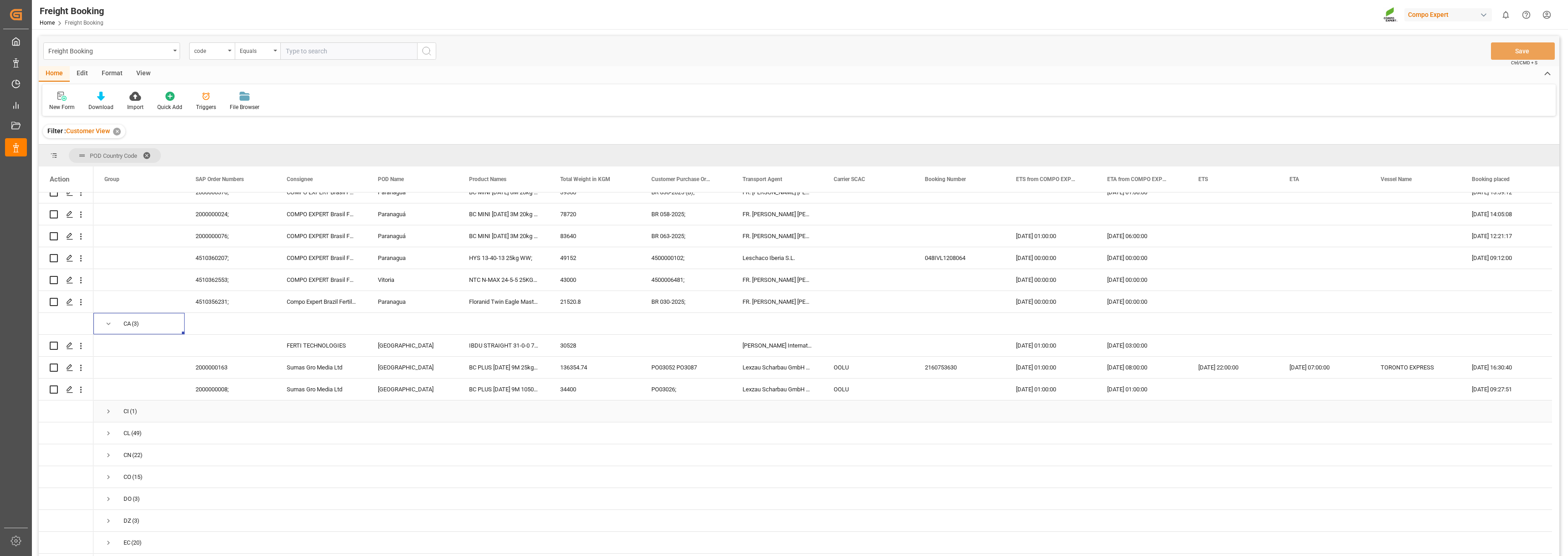
click at [107, 410] on span "Press SPACE to select this row." at bounding box center [108, 411] width 8 height 8
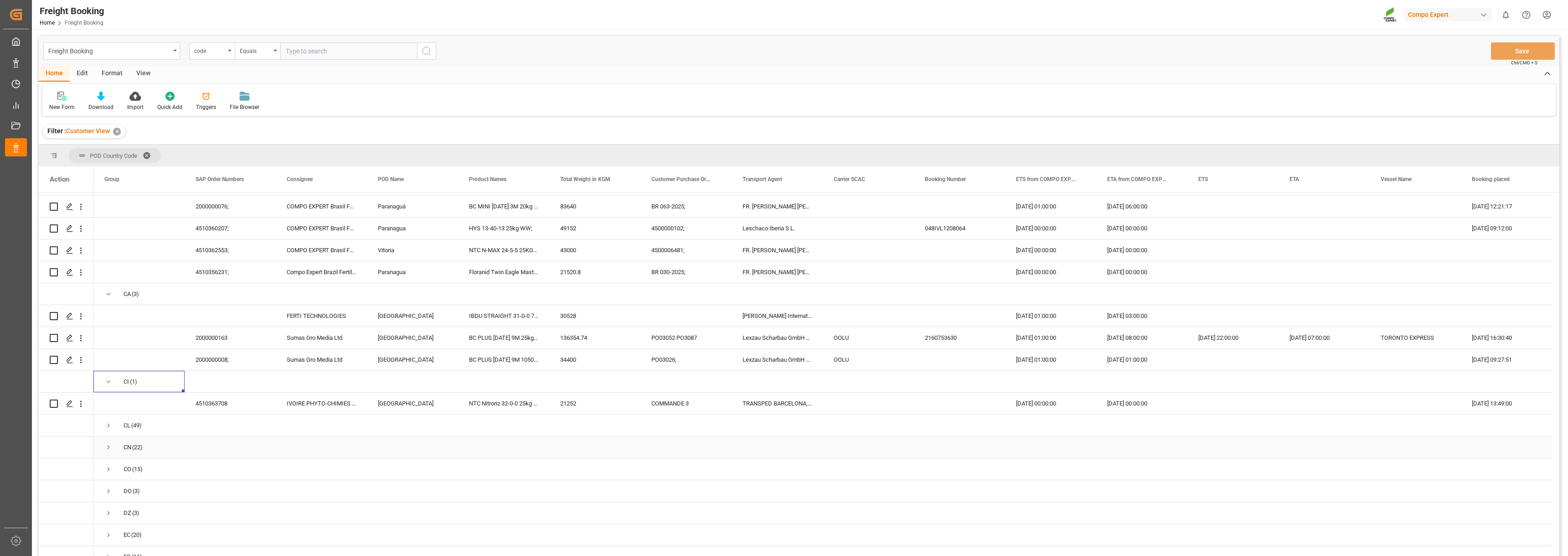
scroll to position [5246, 0]
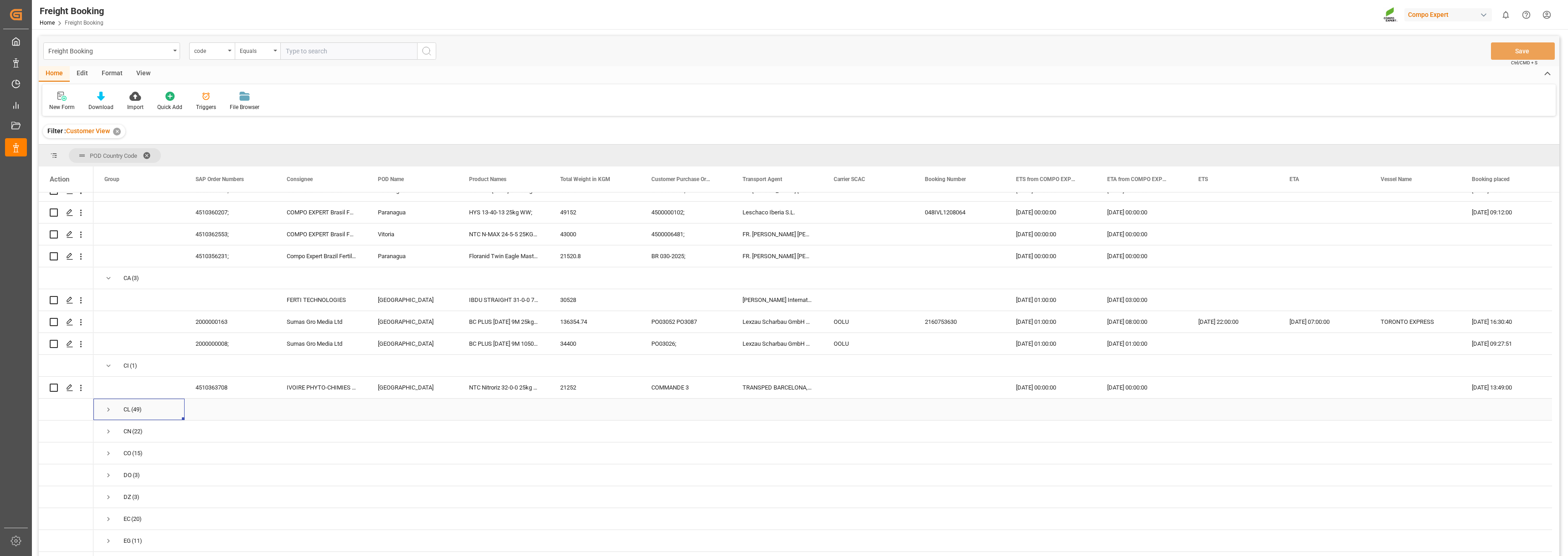
click at [108, 405] on span "Press SPACE to select this row." at bounding box center [108, 409] width 8 height 8
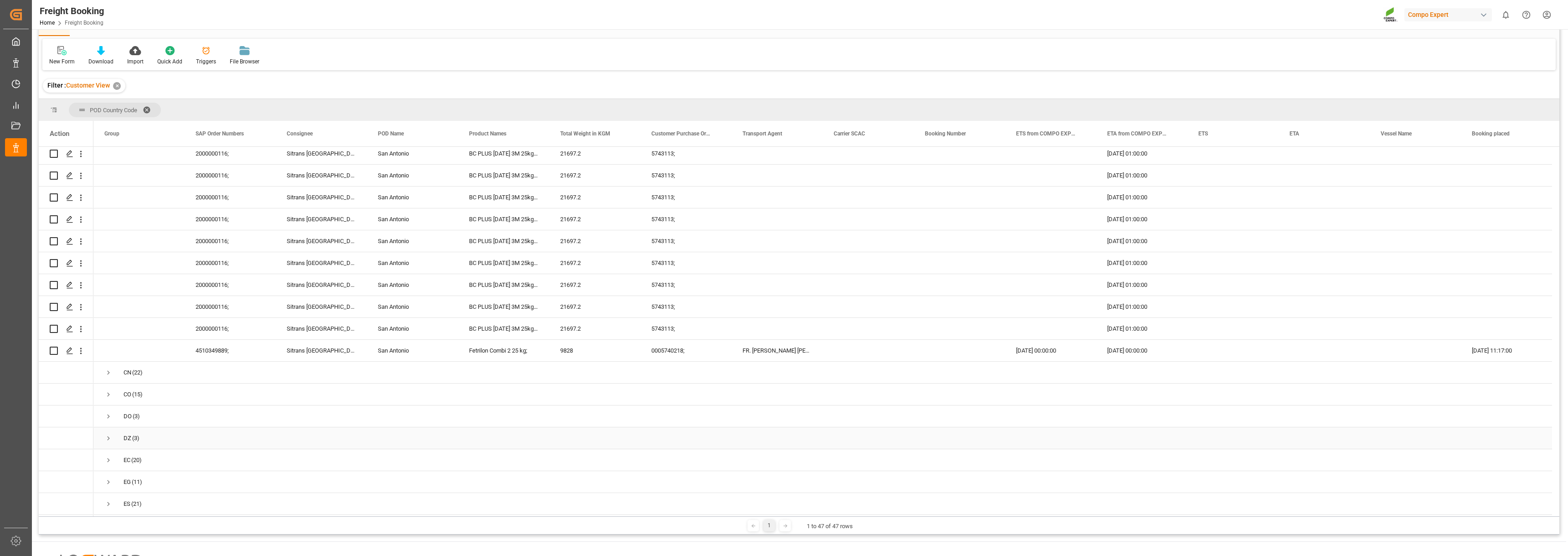
scroll to position [6387, 0]
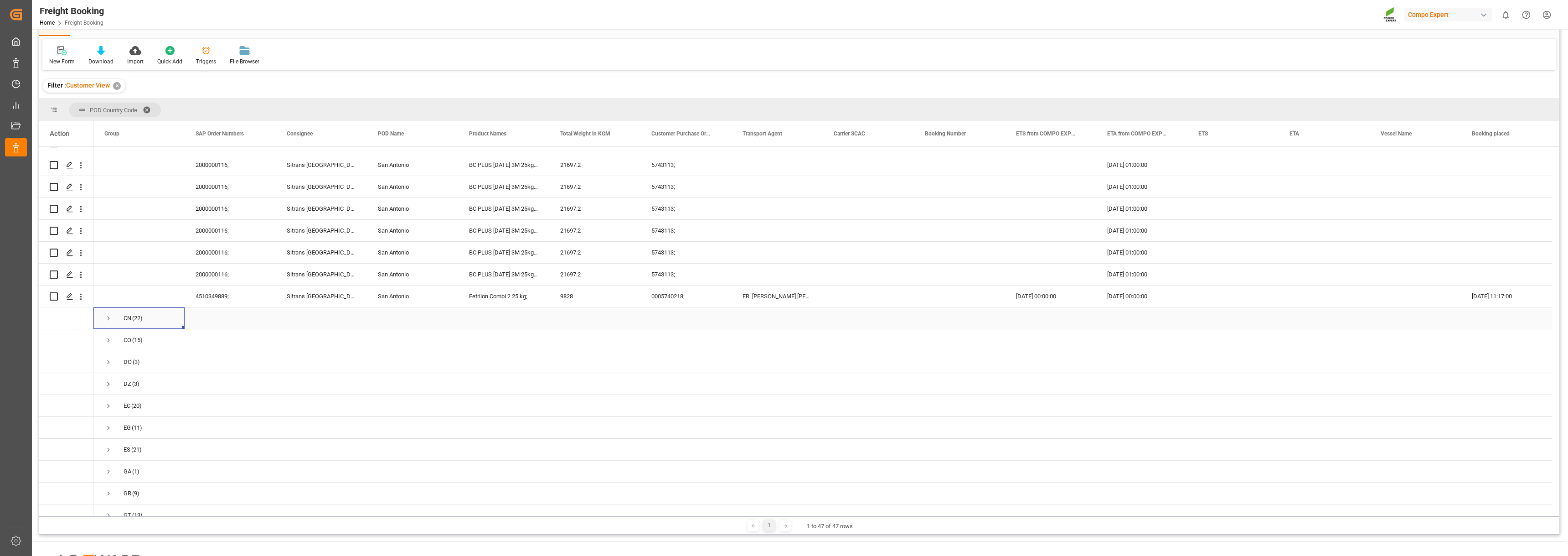
click at [109, 316] on span "Press SPACE to select this row." at bounding box center [108, 318] width 8 height 8
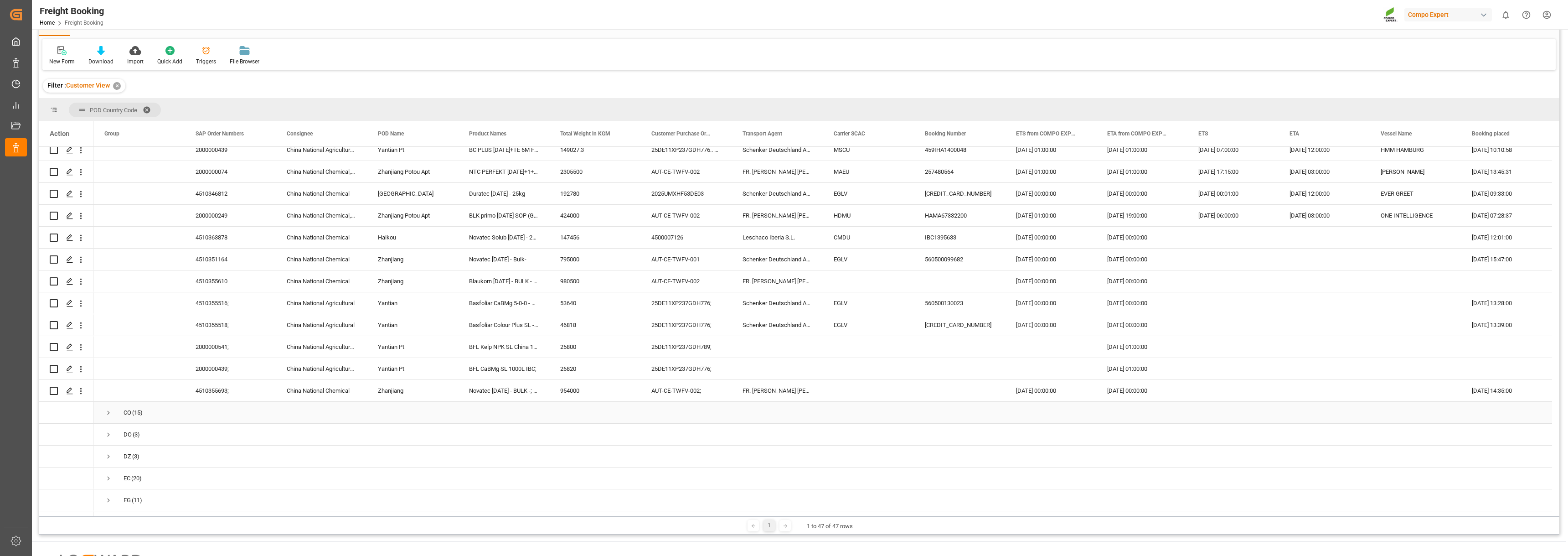
scroll to position [6798, 0]
click at [109, 412] on span "Press SPACE to select this row." at bounding box center [108, 411] width 8 height 8
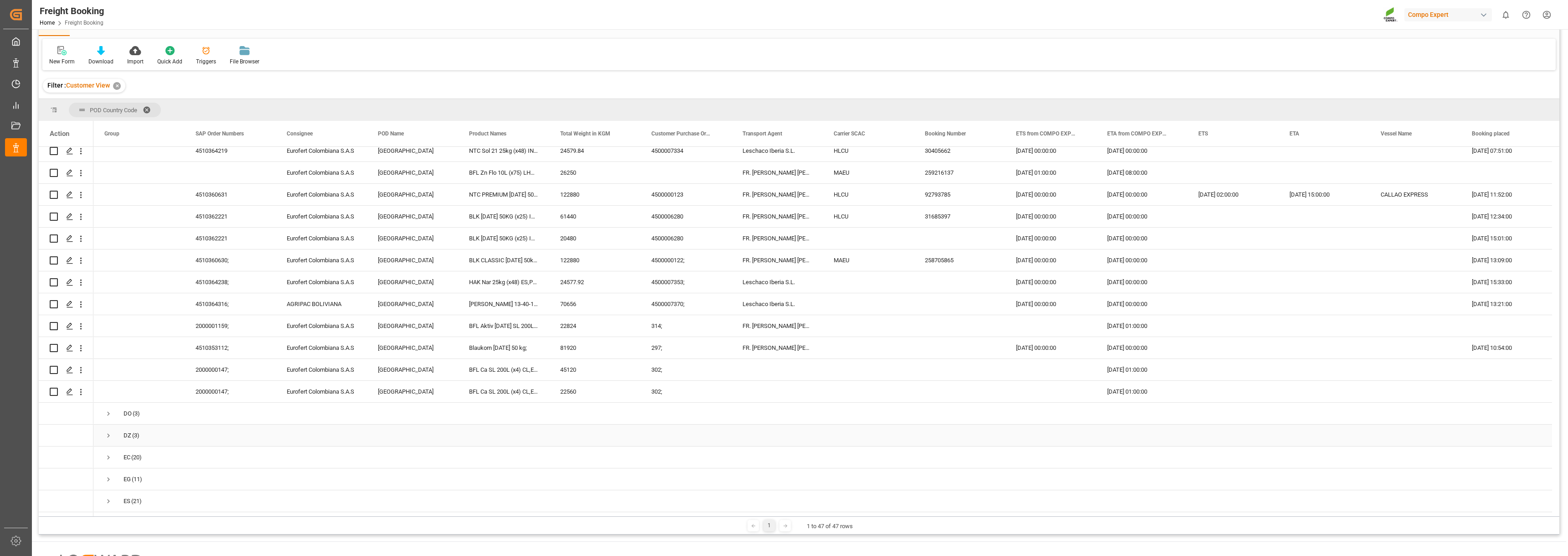
scroll to position [7163, 0]
click at [106, 393] on span "Press SPACE to select this row." at bounding box center [108, 396] width 8 height 8
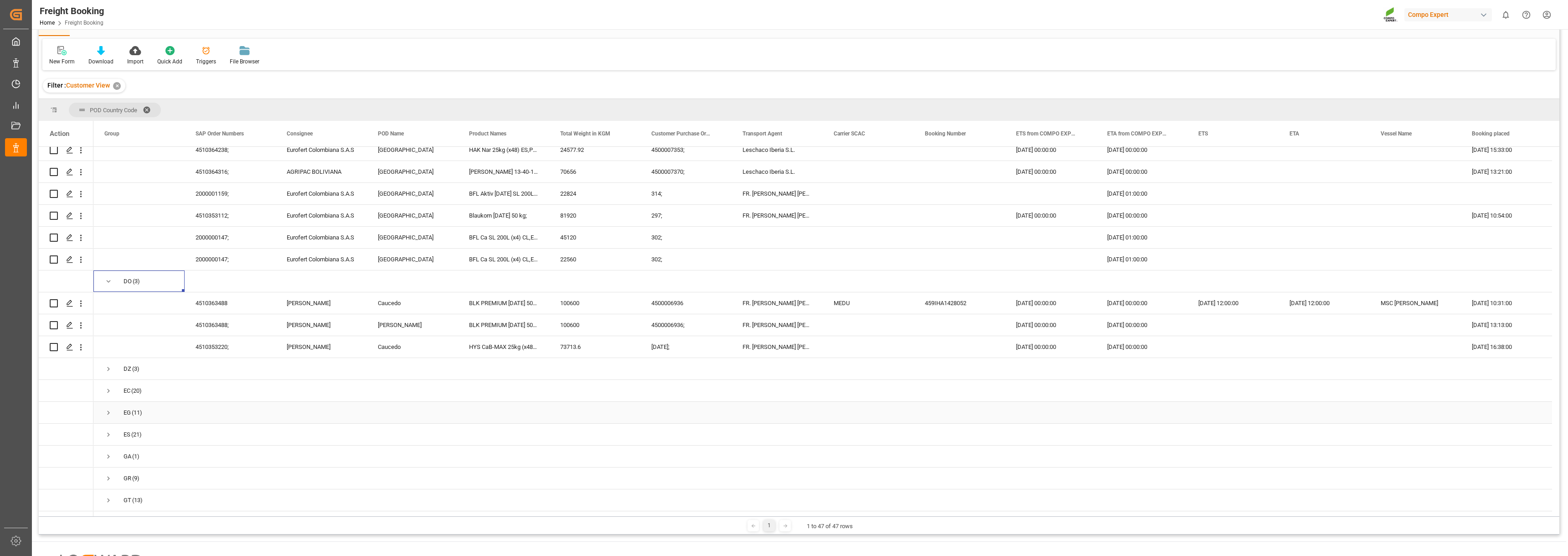
scroll to position [7300, 0]
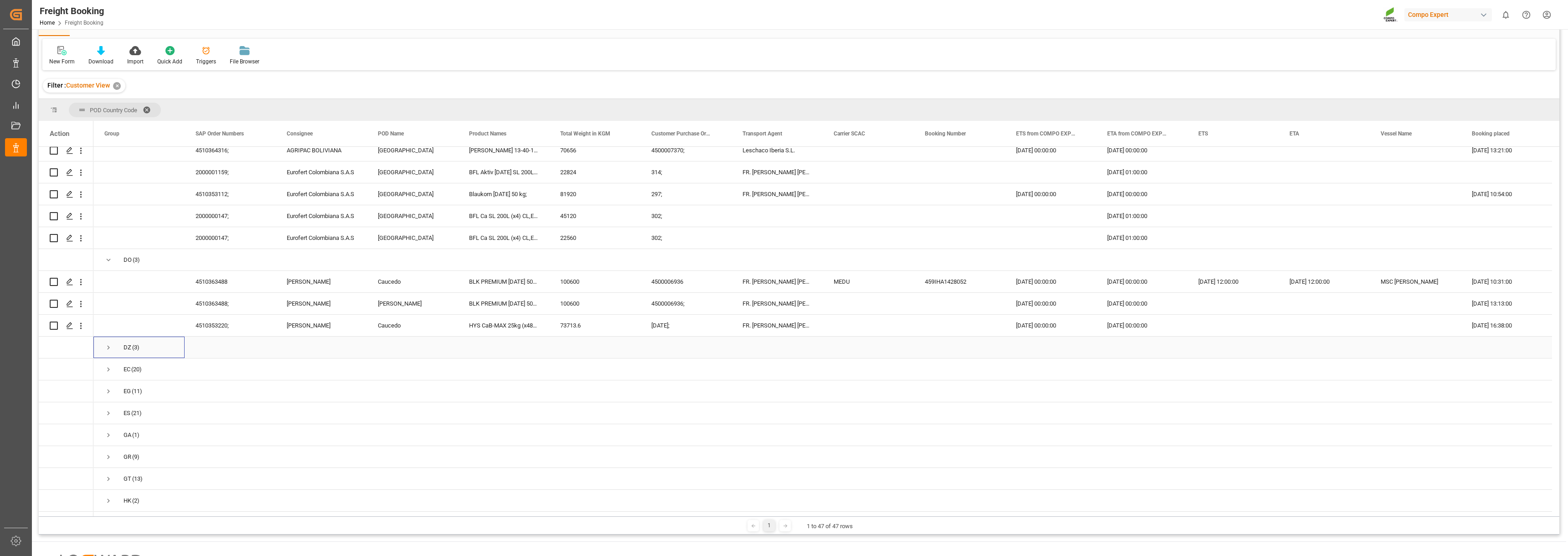
click at [107, 345] on span "Press SPACE to select this row." at bounding box center [108, 347] width 8 height 8
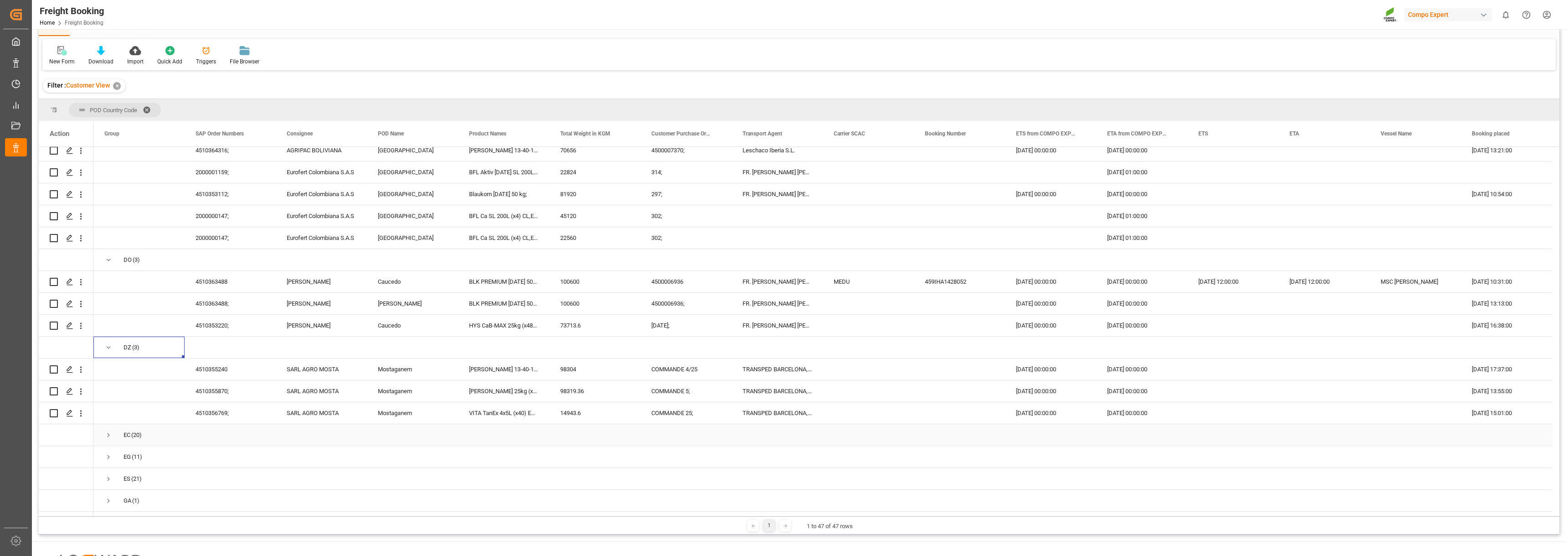
click at [111, 431] on span "Press SPACE to select this row." at bounding box center [108, 434] width 8 height 8
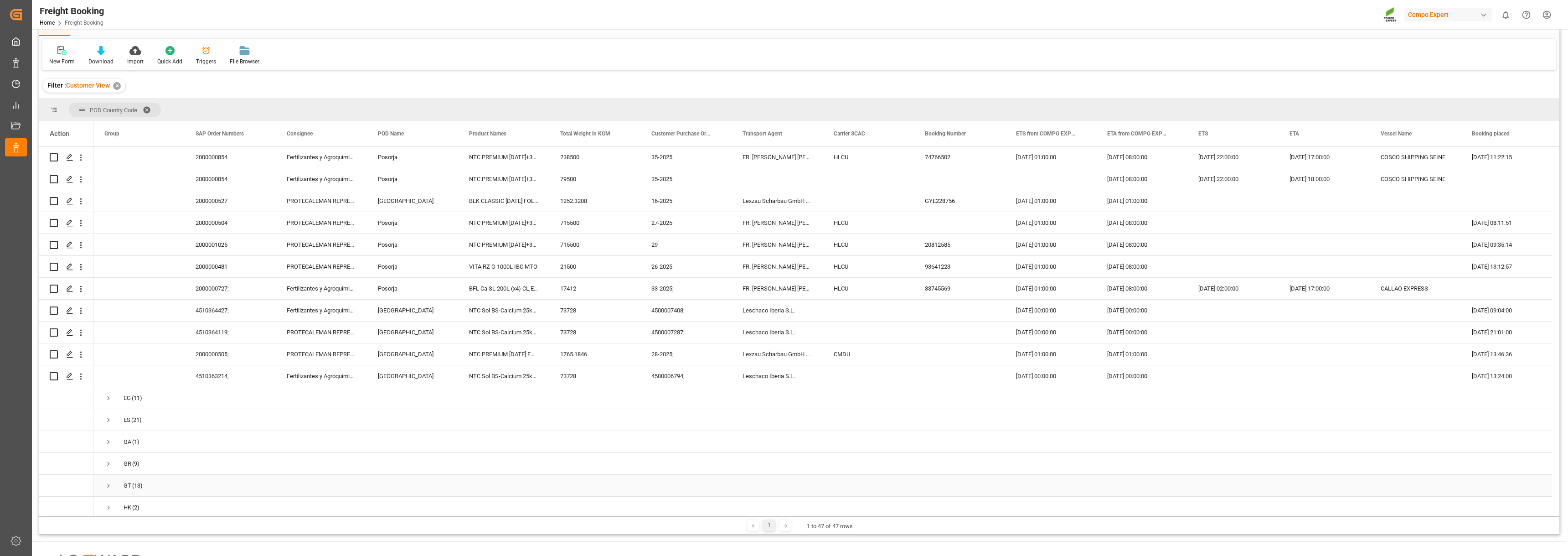
scroll to position [7801, 0]
click at [108, 392] on span "Press SPACE to select this row." at bounding box center [108, 393] width 8 height 8
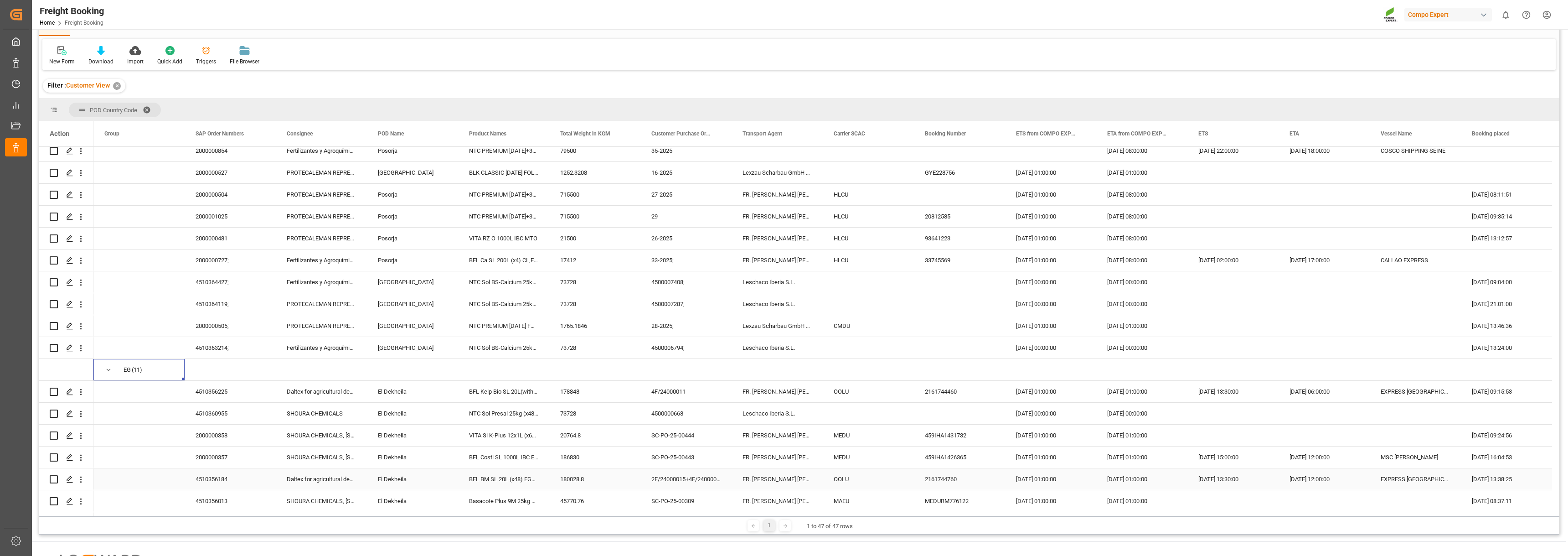
scroll to position [7893, 0]
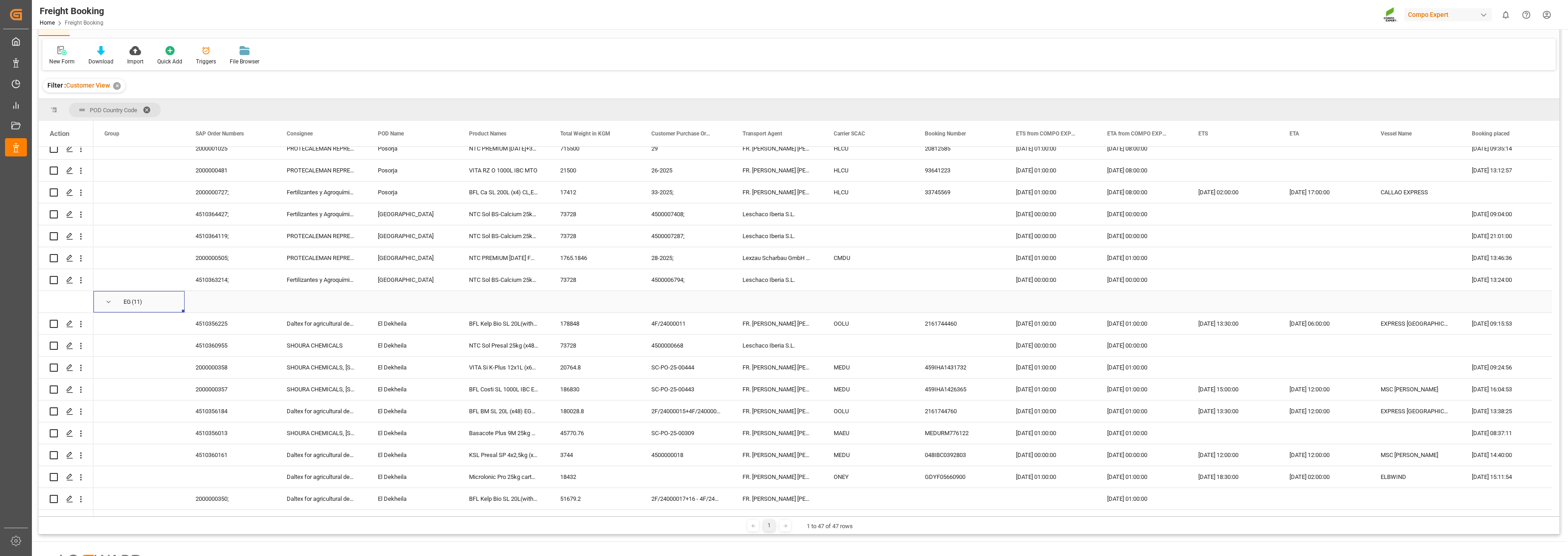
click at [105, 298] on span "Press SPACE to select this row." at bounding box center [108, 301] width 8 height 8
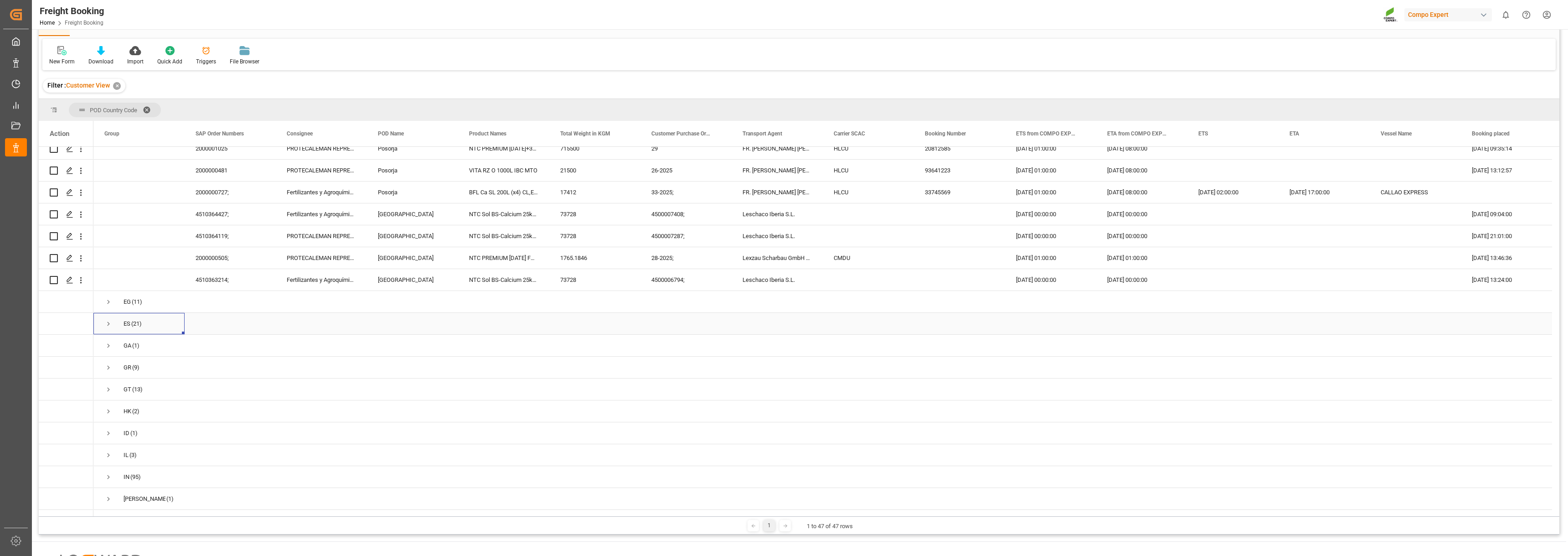
click at [108, 323] on span "Press SPACE to select this row." at bounding box center [108, 324] width 8 height 8
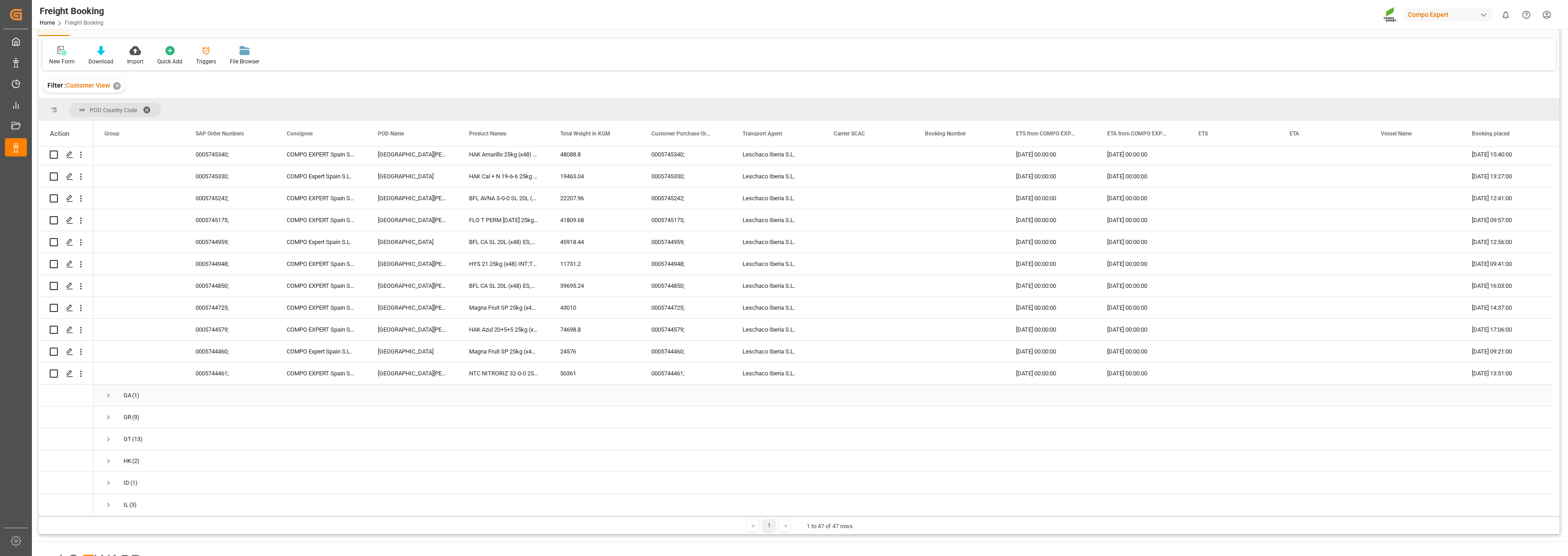
scroll to position [8303, 0]
click at [109, 391] on span "Press SPACE to select this row." at bounding box center [108, 395] width 8 height 8
click at [110, 435] on span "Press SPACE to select this row." at bounding box center [108, 438] width 8 height 8
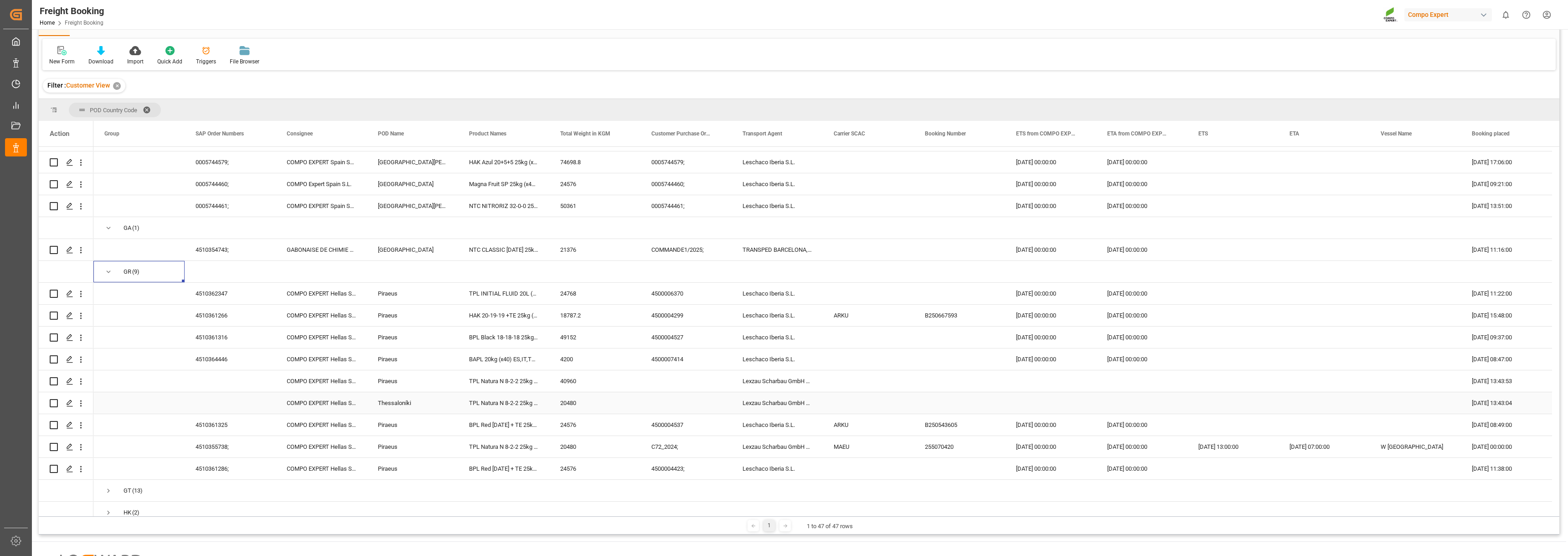
scroll to position [8486, 0]
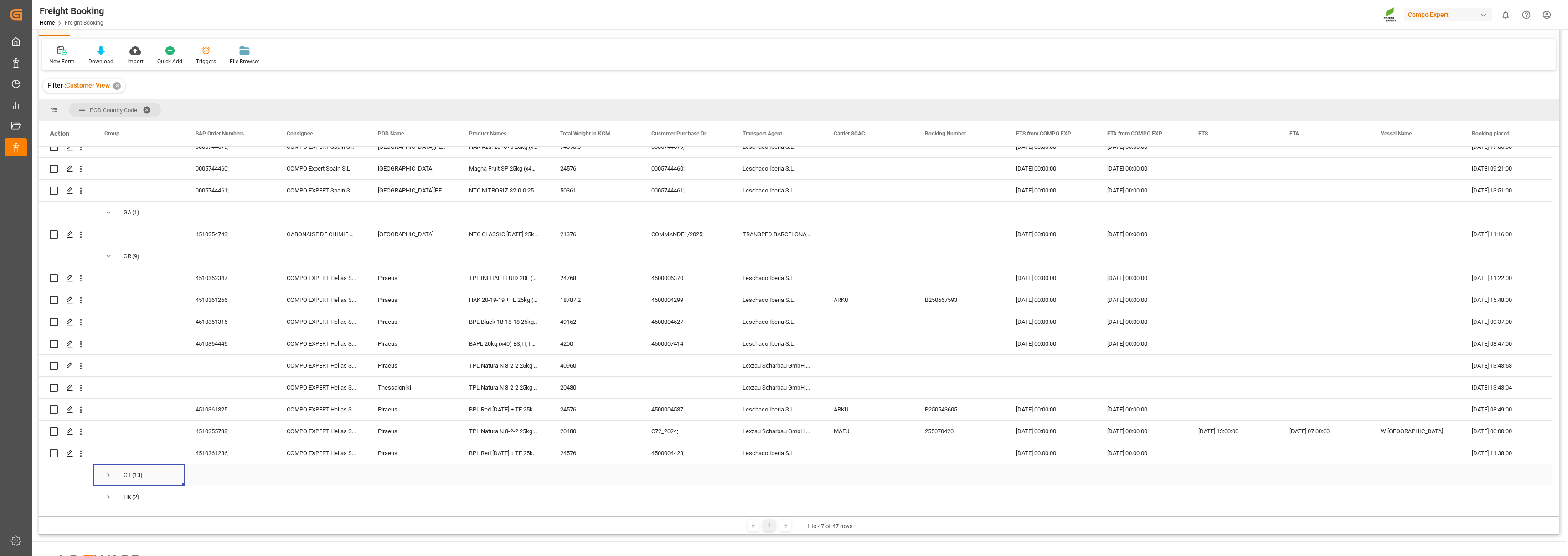
click at [112, 473] on span "Press SPACE to select this row." at bounding box center [108, 475] width 8 height 8
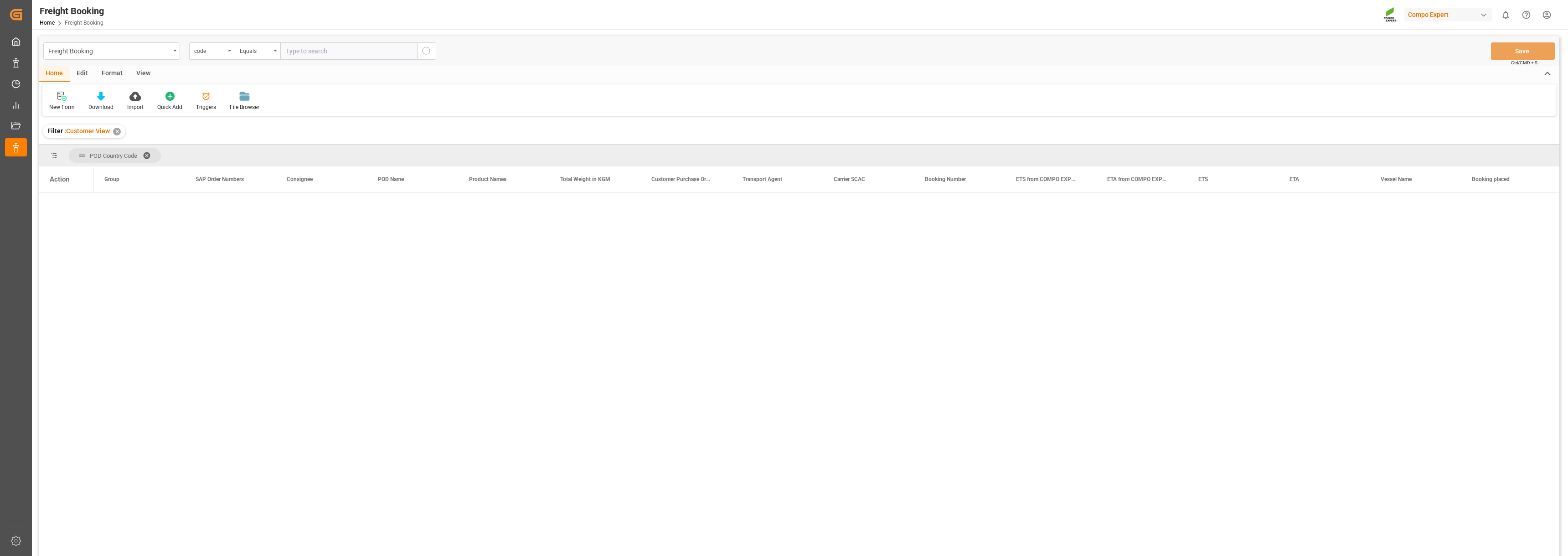
scroll to position [4, 0]
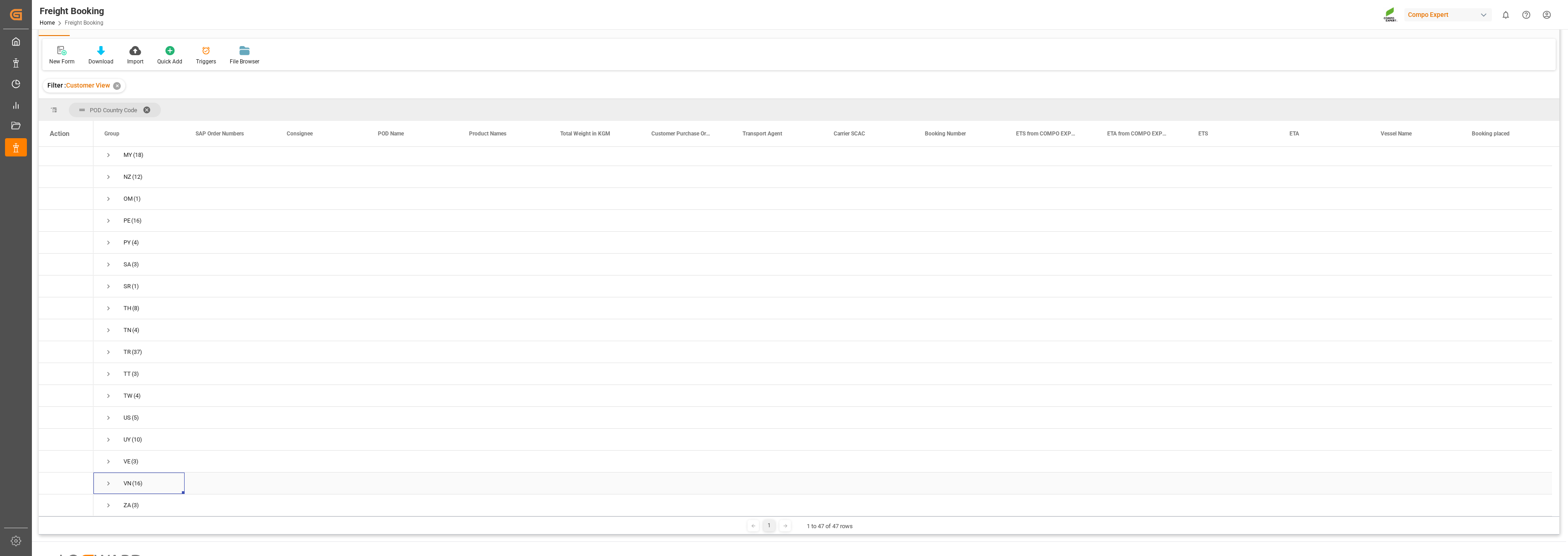
click at [110, 480] on span "Press SPACE to select this row." at bounding box center [108, 483] width 8 height 8
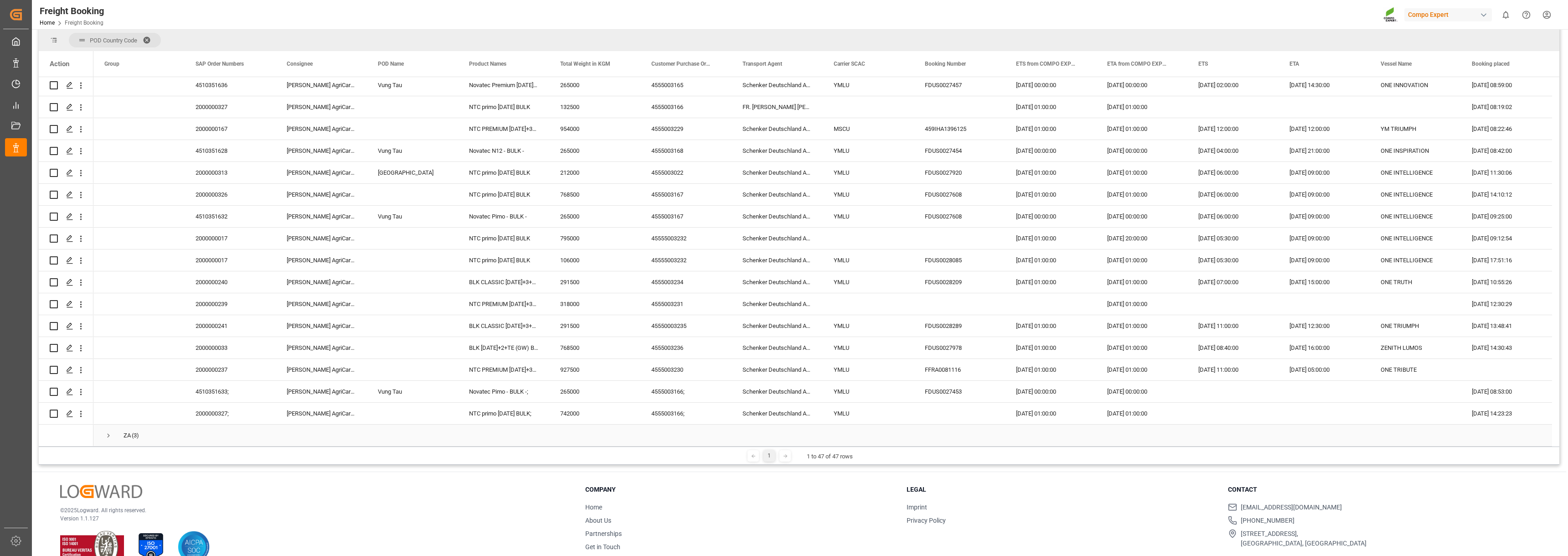
scroll to position [135, 0]
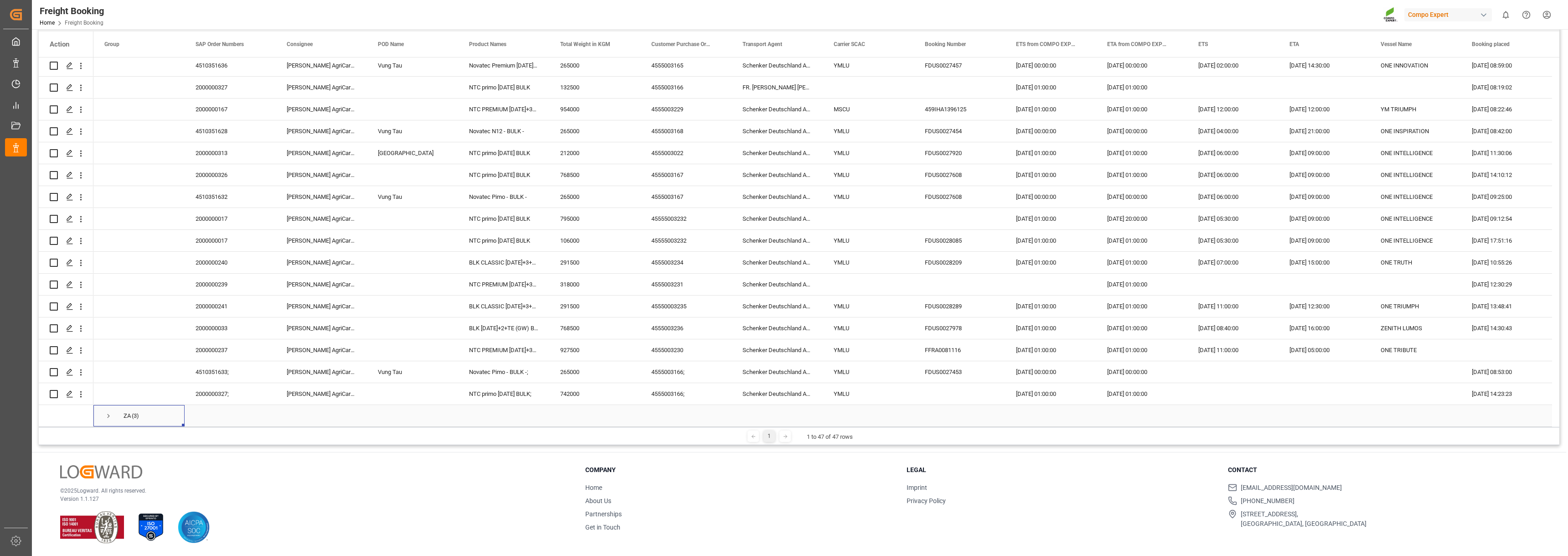
click at [106, 412] on span "Press SPACE to select this row." at bounding box center [108, 415] width 8 height 8
